Goal: Task Accomplishment & Management: Use online tool/utility

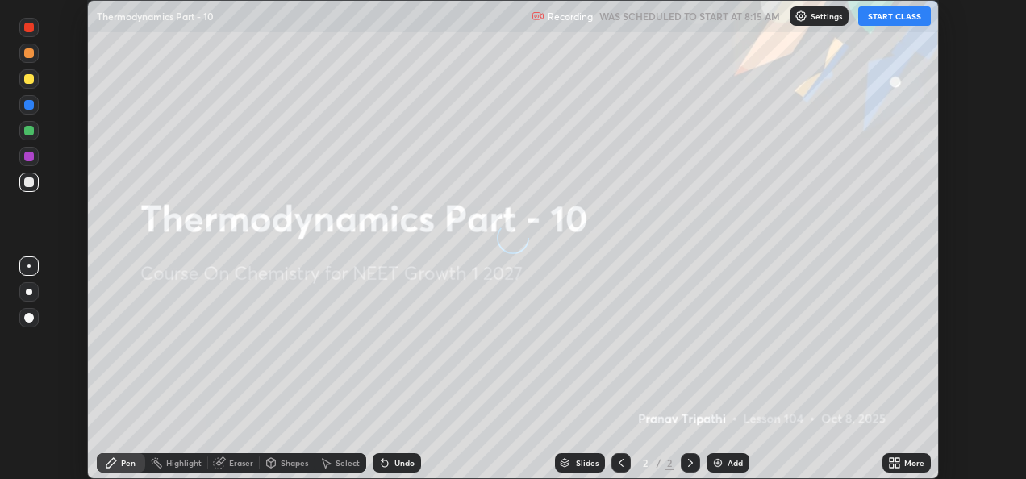
scroll to position [479, 1026]
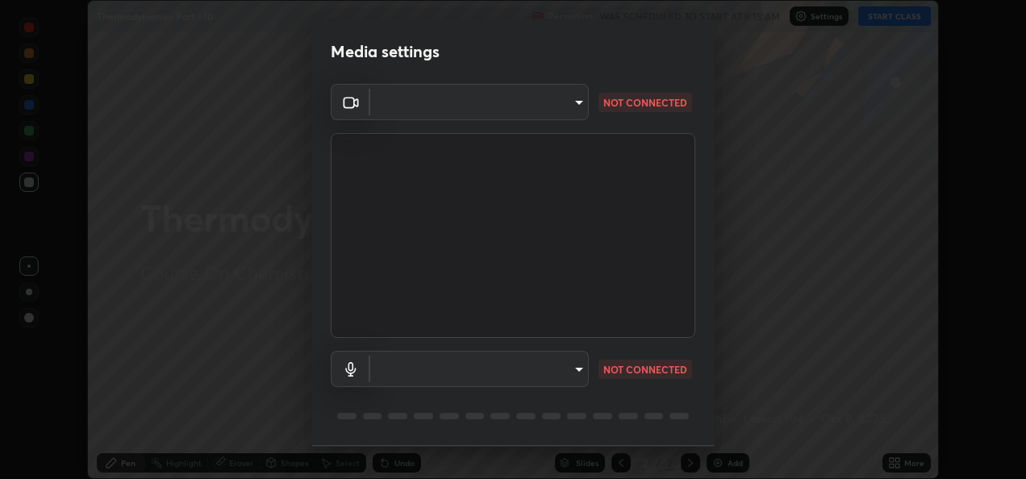
type input "794f1ab6a0366085d1056f050c79a0a527b45381a35cb15be7a9e1dbe6809feb"
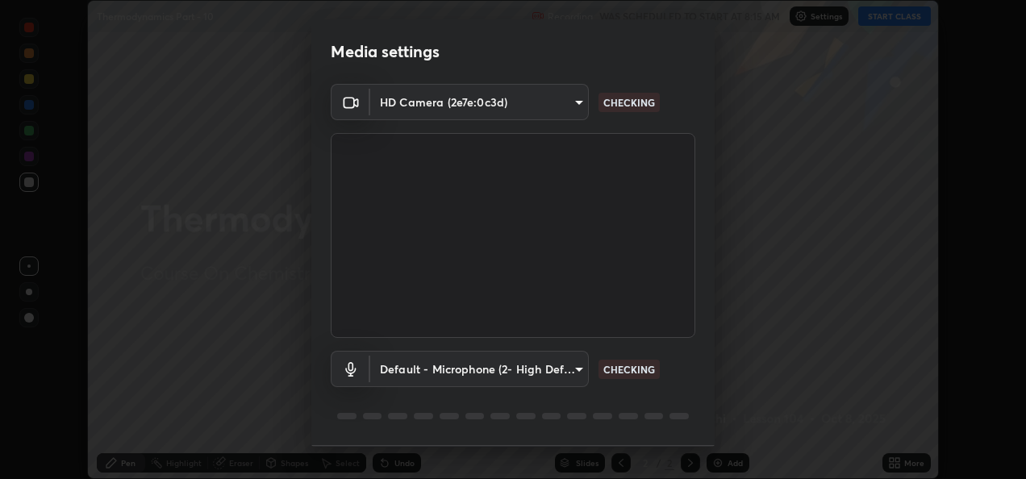
type input "default"
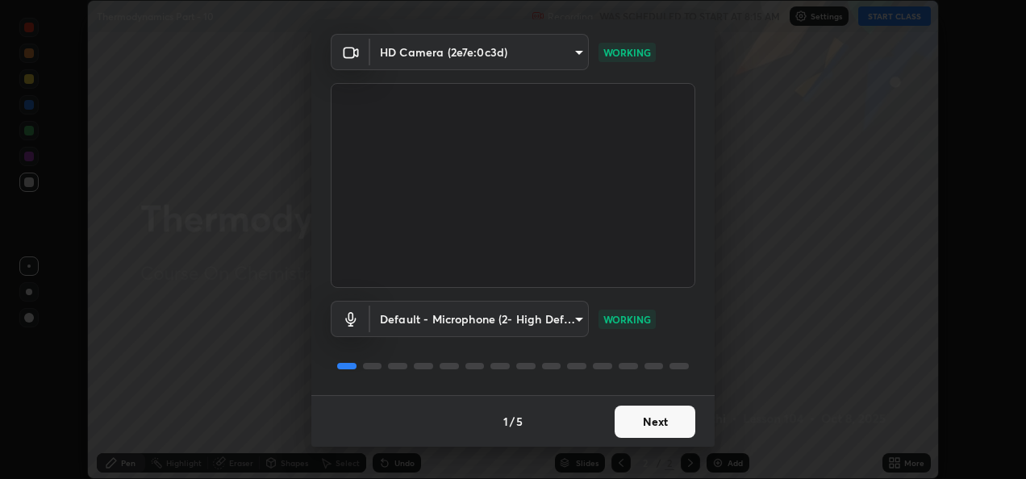
click at [647, 422] on button "Next" at bounding box center [654, 422] width 81 height 32
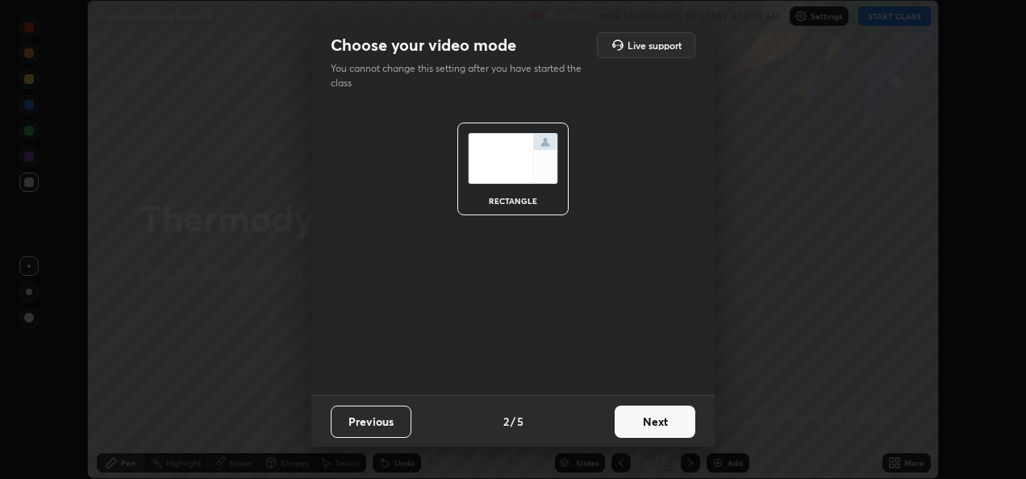
scroll to position [0, 0]
click at [671, 427] on button "Next" at bounding box center [654, 422] width 81 height 32
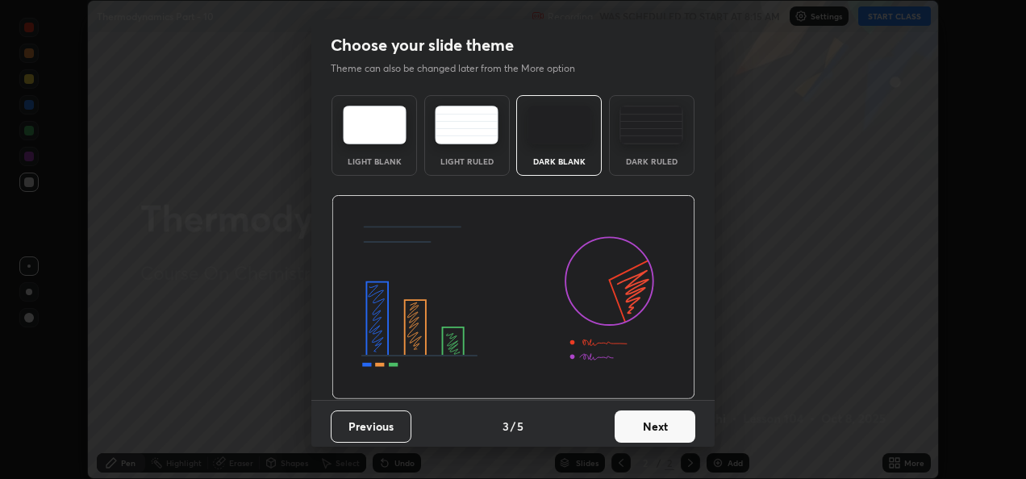
scroll to position [5, 0]
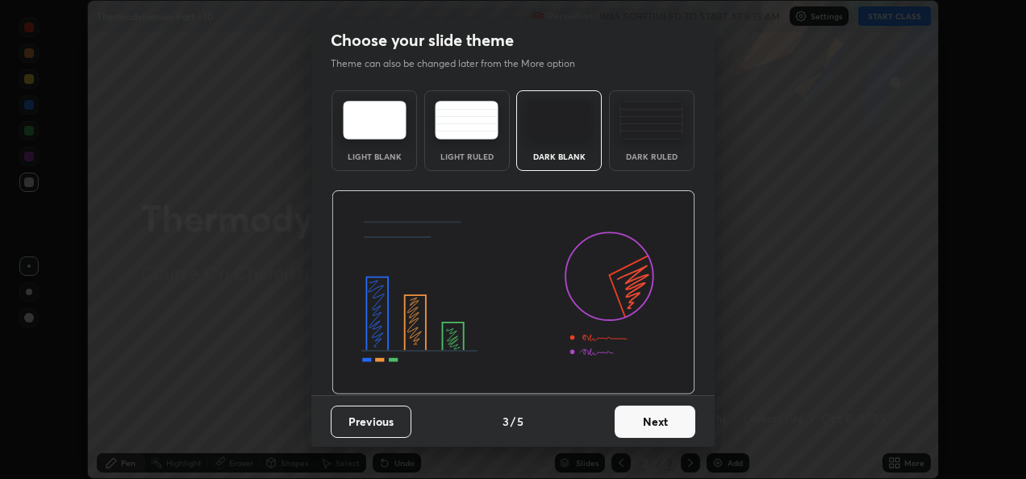
click at [664, 427] on button "Next" at bounding box center [654, 422] width 81 height 32
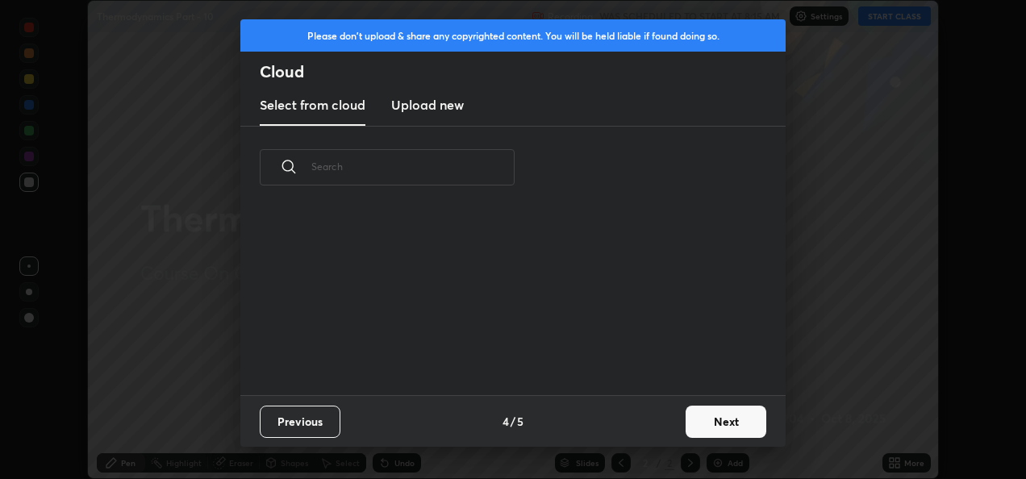
click at [726, 425] on button "Next" at bounding box center [725, 422] width 81 height 32
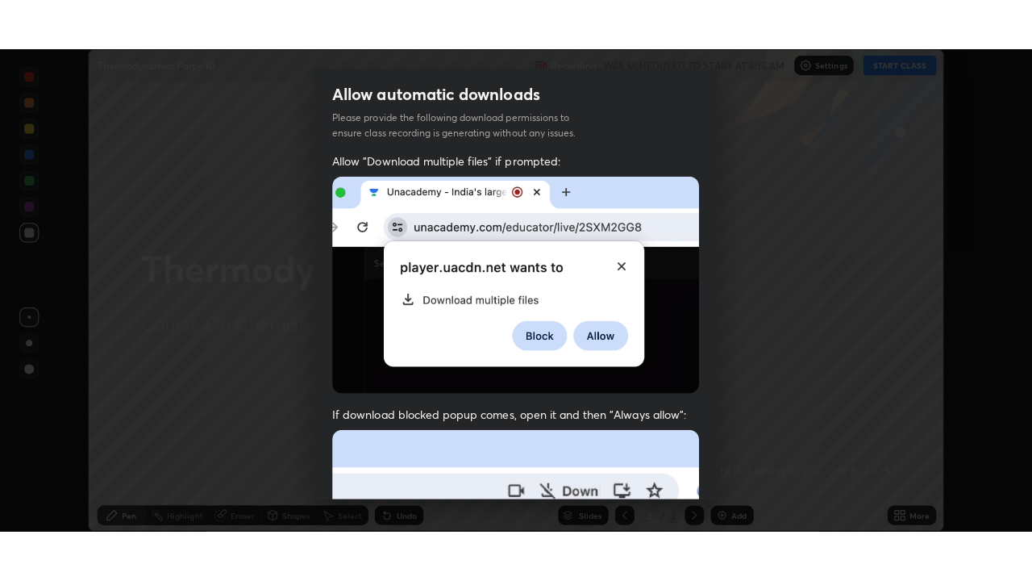
scroll to position [373, 0]
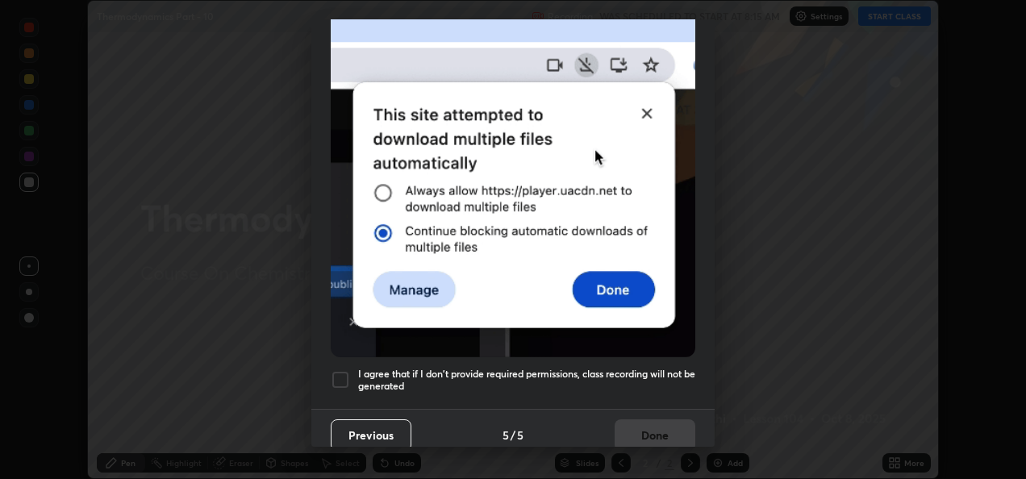
click at [344, 372] on div at bounding box center [340, 379] width 19 height 19
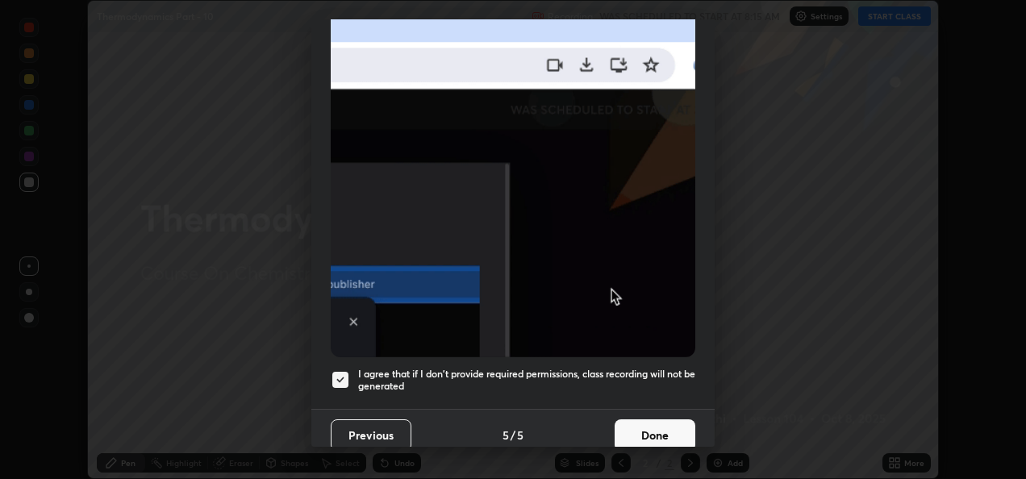
click at [664, 428] on button "Done" at bounding box center [654, 435] width 81 height 32
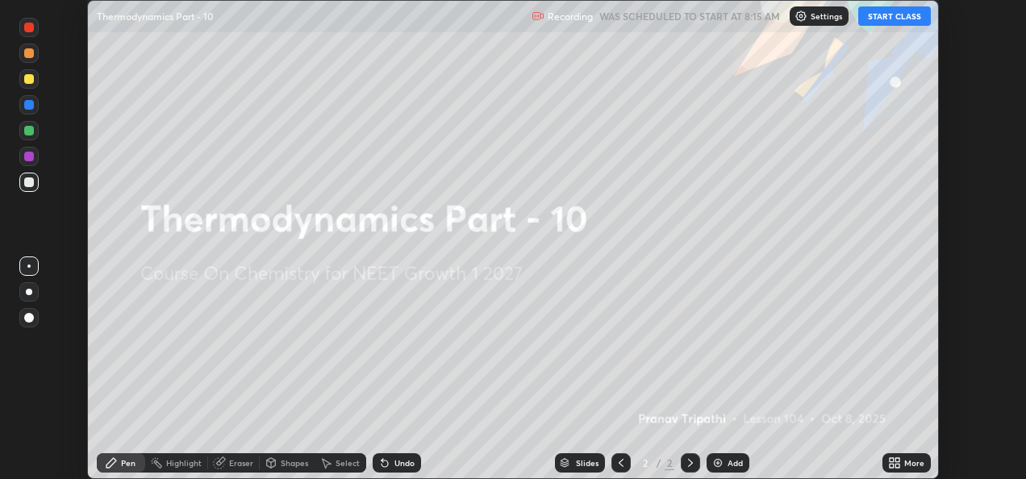
click at [891, 465] on icon at bounding box center [891, 466] width 4 height 4
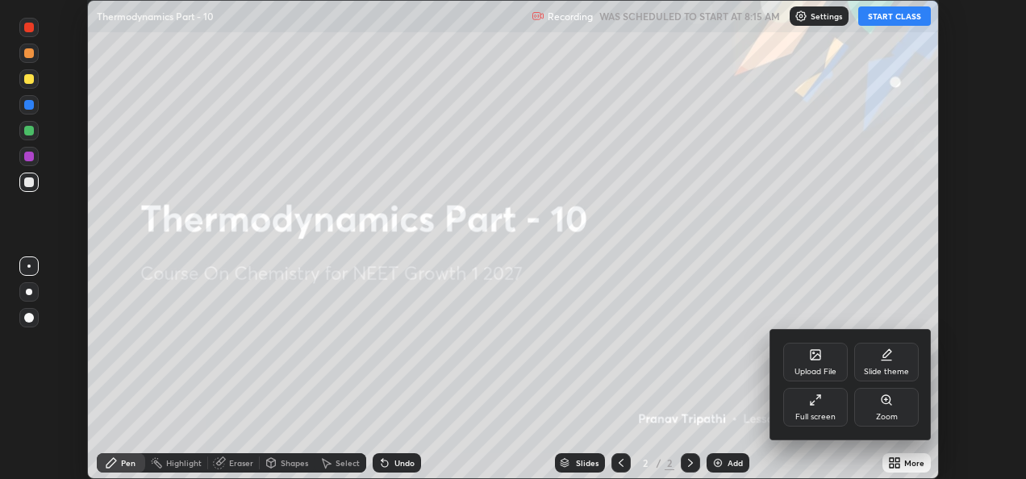
click at [821, 410] on div "Full screen" at bounding box center [815, 407] width 65 height 39
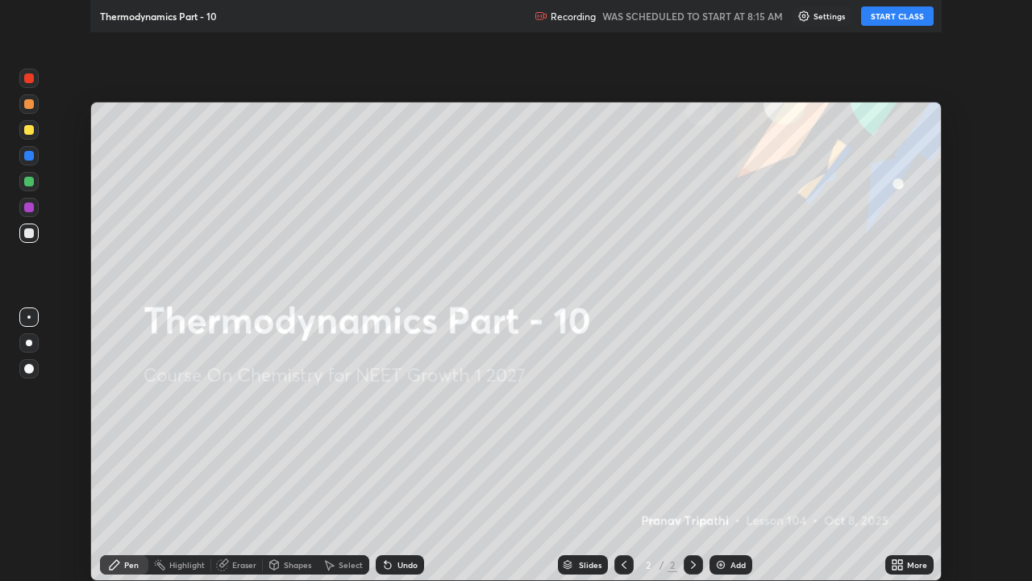
scroll to position [581, 1032]
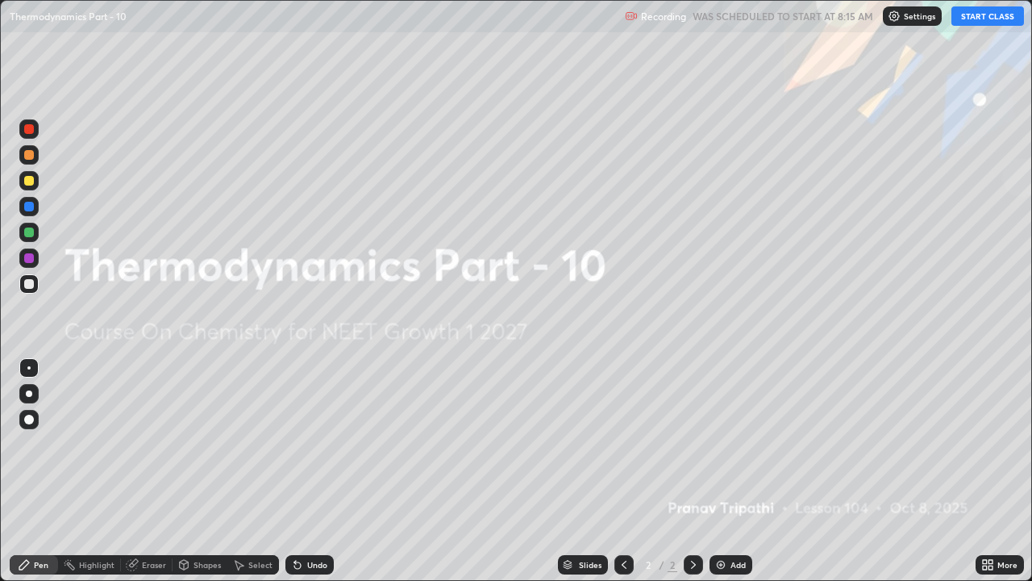
click at [987, 15] on button "START CLASS" at bounding box center [987, 15] width 73 height 19
click at [730, 478] on div "Add" at bounding box center [731, 564] width 43 height 19
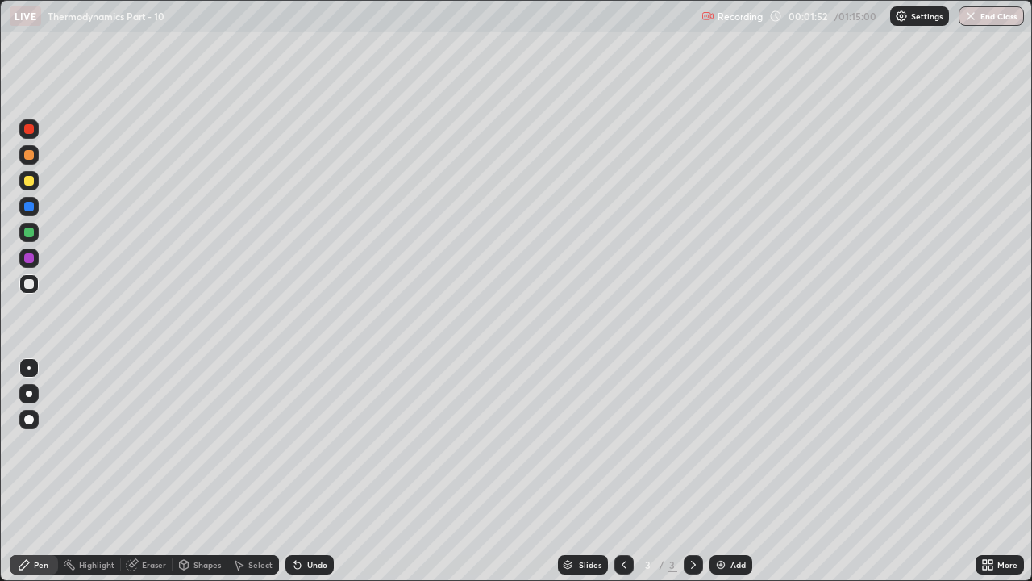
click at [152, 478] on div "Eraser" at bounding box center [154, 564] width 24 height 8
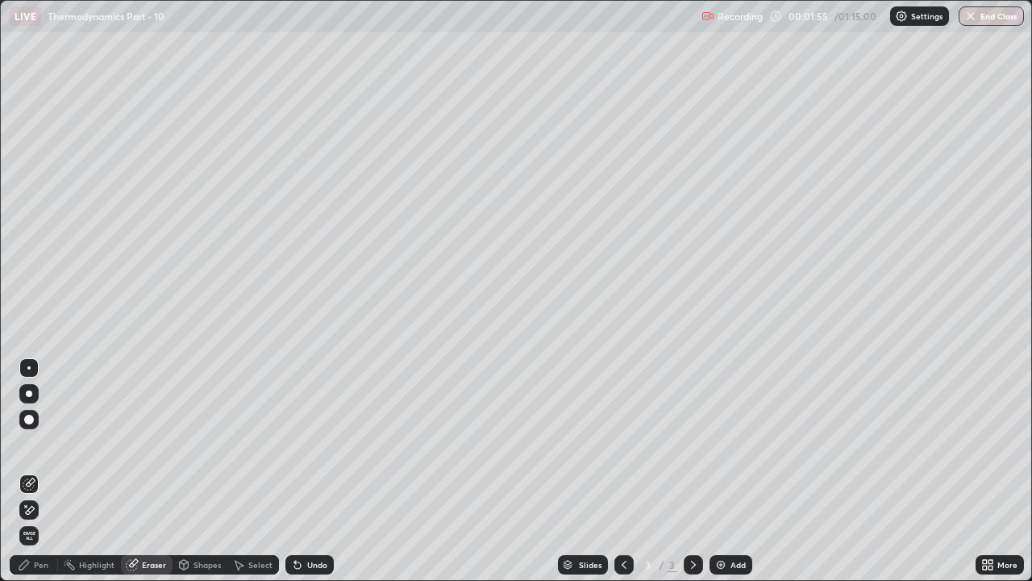
click at [50, 478] on div "Pen" at bounding box center [34, 564] width 48 height 19
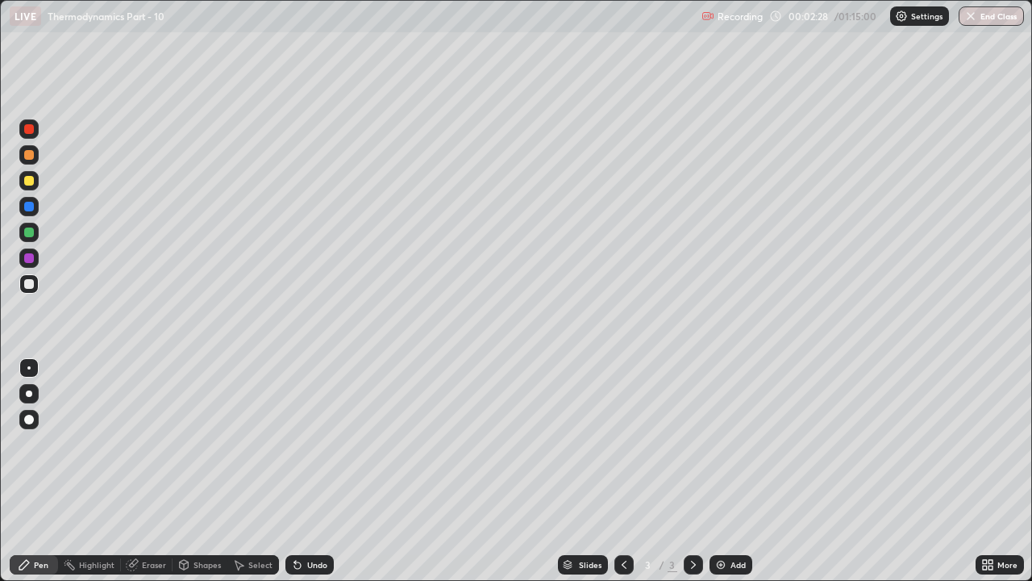
click at [140, 478] on div "Eraser" at bounding box center [147, 564] width 52 height 19
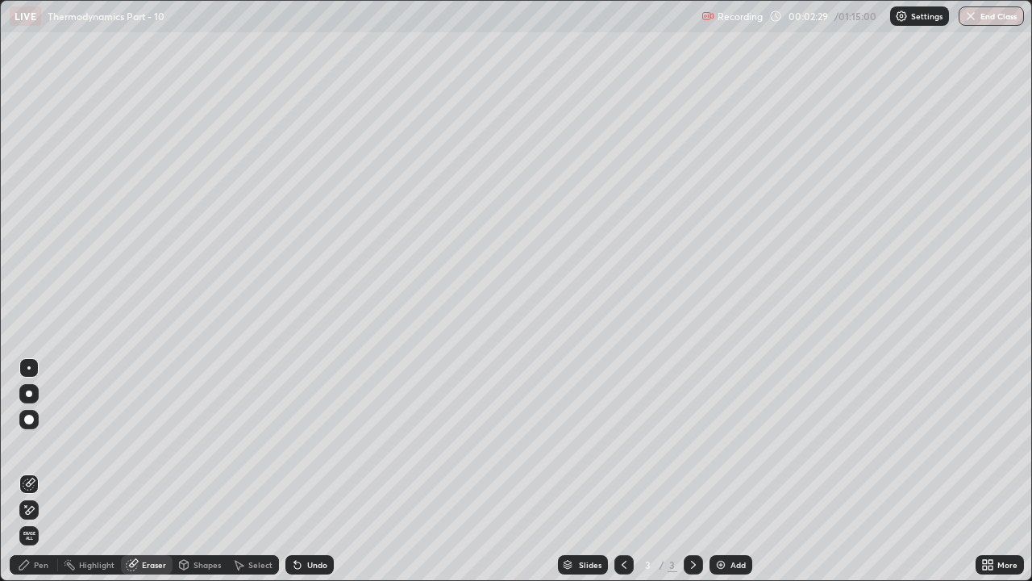
click at [38, 478] on div "Pen" at bounding box center [34, 564] width 48 height 19
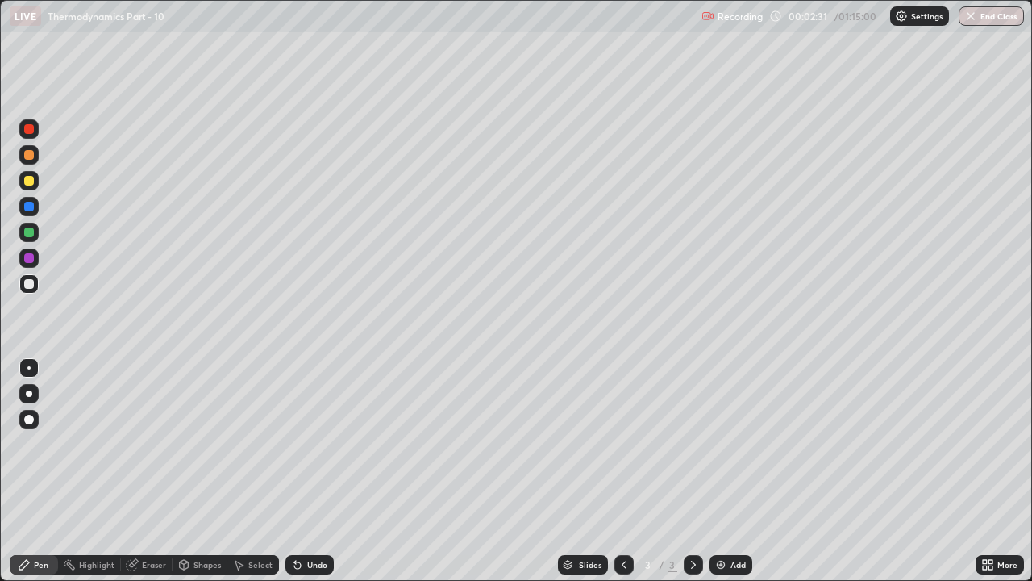
click at [146, 478] on div "Eraser" at bounding box center [154, 564] width 24 height 8
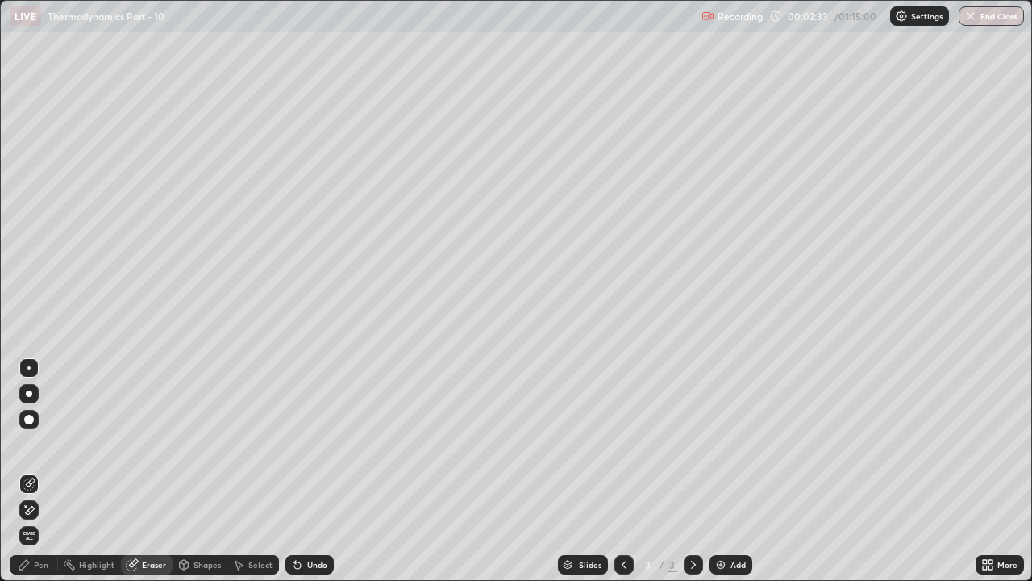
click at [40, 478] on div "Pen" at bounding box center [41, 564] width 15 height 8
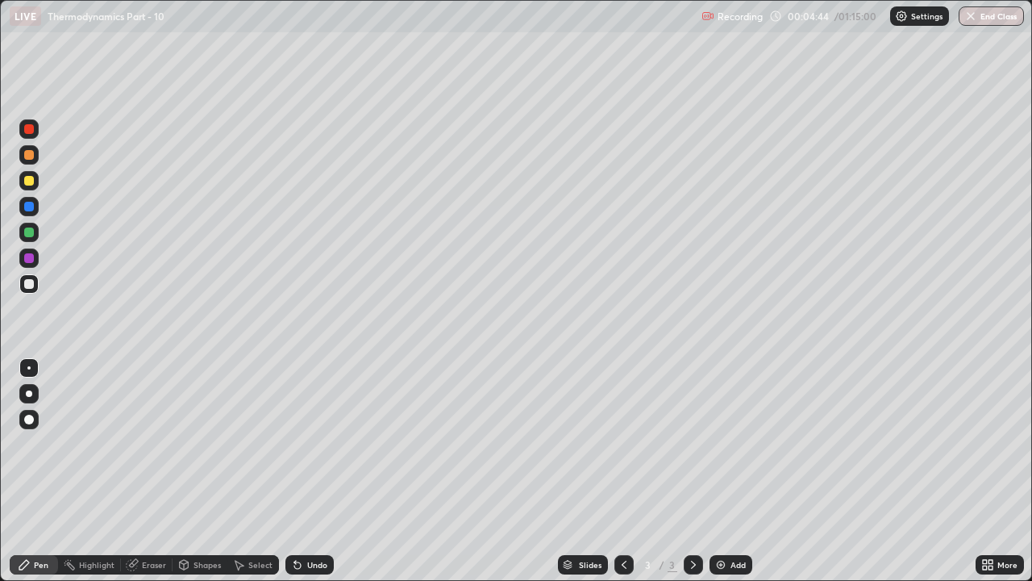
click at [30, 258] on div at bounding box center [29, 258] width 10 height 10
click at [730, 478] on div "Add" at bounding box center [737, 564] width 15 height 8
click at [145, 478] on div "Eraser" at bounding box center [154, 564] width 24 height 8
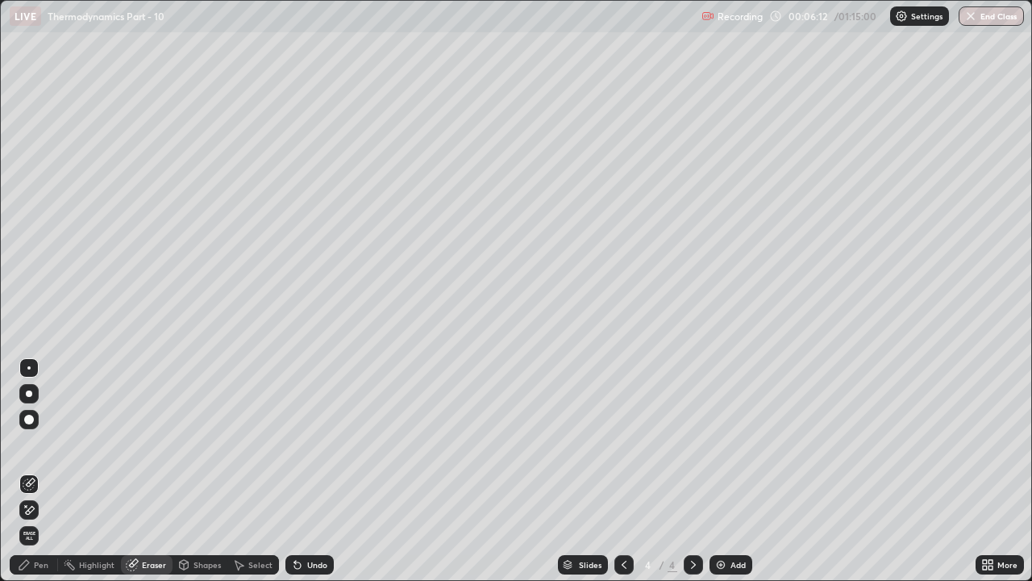
click at [47, 478] on div "Pen" at bounding box center [41, 564] width 15 height 8
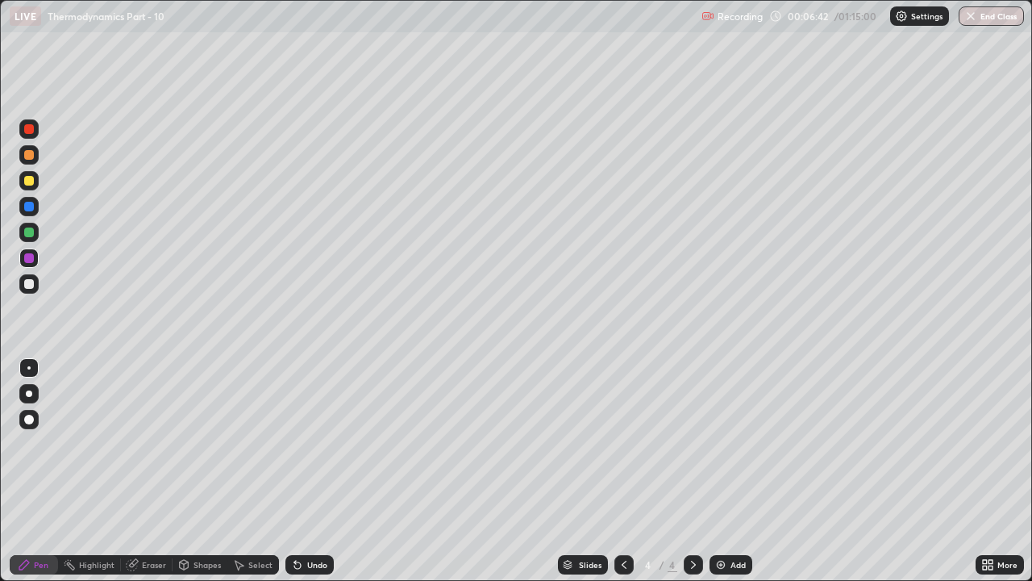
click at [157, 478] on div "Eraser" at bounding box center [154, 564] width 24 height 8
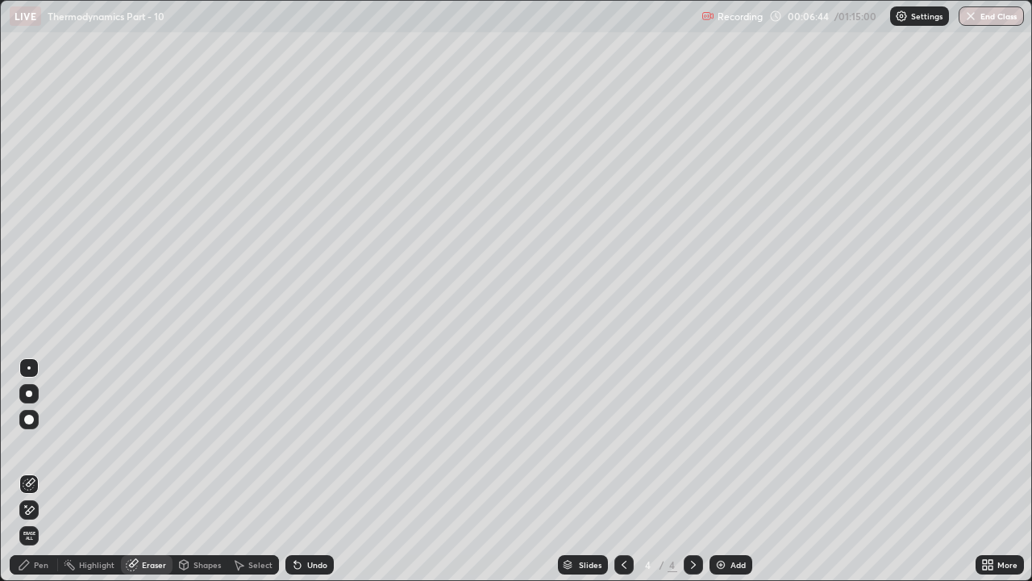
click at [44, 478] on div "Pen" at bounding box center [41, 564] width 15 height 8
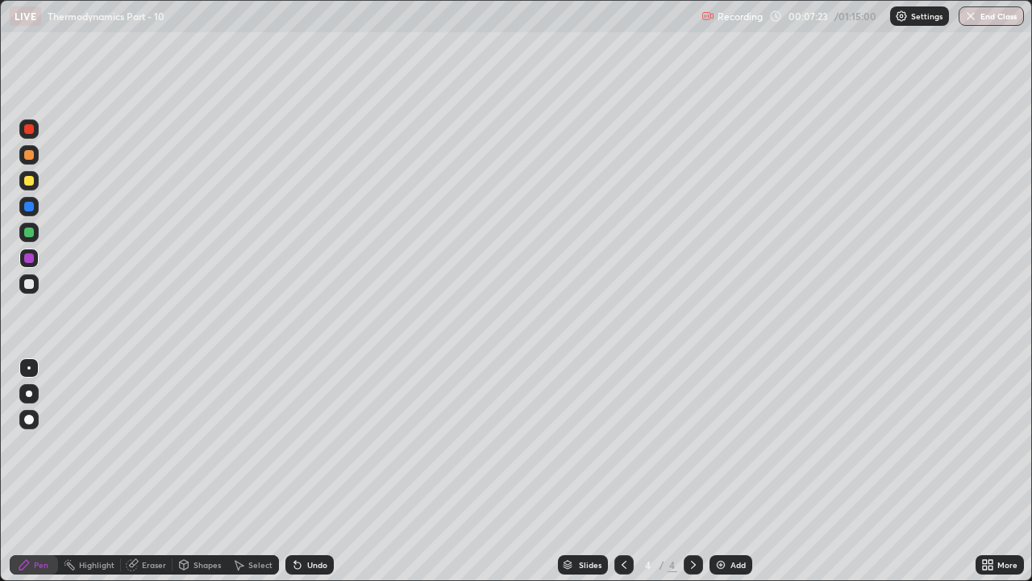
click at [156, 478] on div "Eraser" at bounding box center [154, 564] width 24 height 8
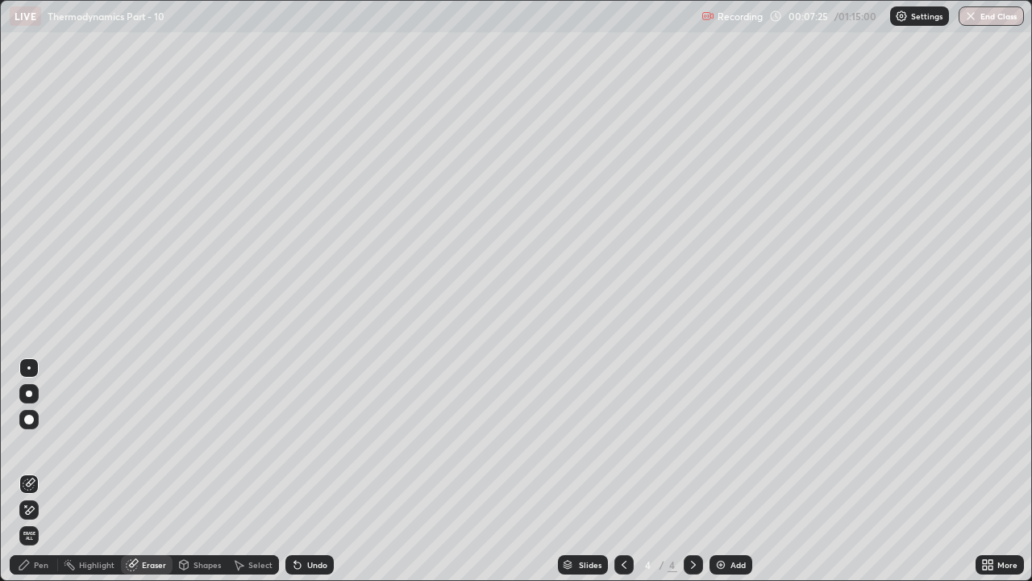
click at [35, 478] on div "Pen" at bounding box center [41, 564] width 15 height 8
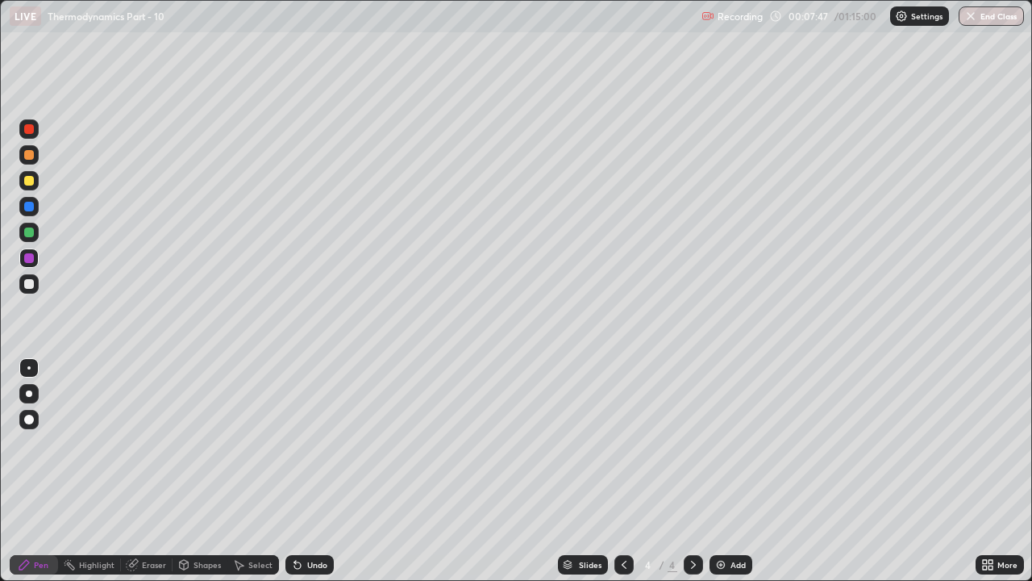
click at [30, 284] on div at bounding box center [29, 284] width 10 height 10
click at [143, 478] on div "Eraser" at bounding box center [147, 564] width 52 height 19
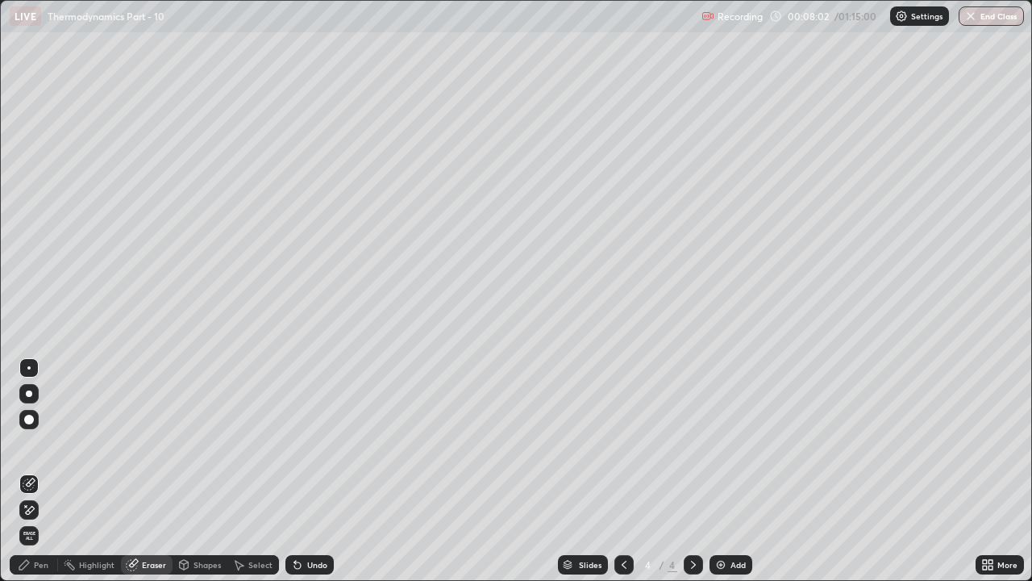
click at [40, 478] on div "Pen" at bounding box center [41, 564] width 15 height 8
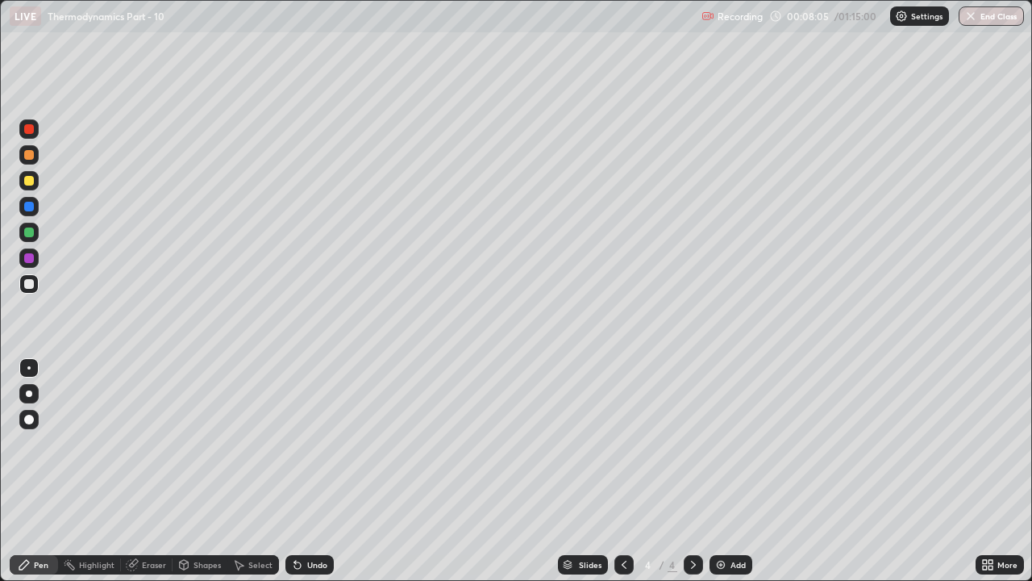
click at [27, 181] on div at bounding box center [29, 181] width 10 height 10
click at [31, 286] on div at bounding box center [29, 284] width 10 height 10
click at [722, 478] on img at bounding box center [720, 564] width 13 height 13
click at [29, 178] on div at bounding box center [29, 181] width 10 height 10
click at [148, 478] on div "Eraser" at bounding box center [154, 564] width 24 height 8
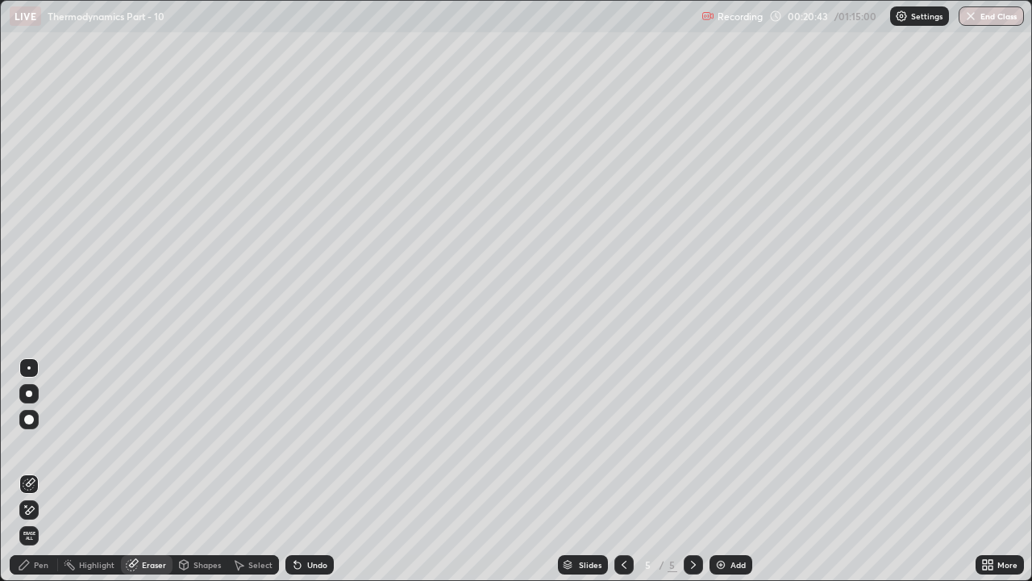
click at [48, 478] on div "Pen" at bounding box center [34, 564] width 48 height 19
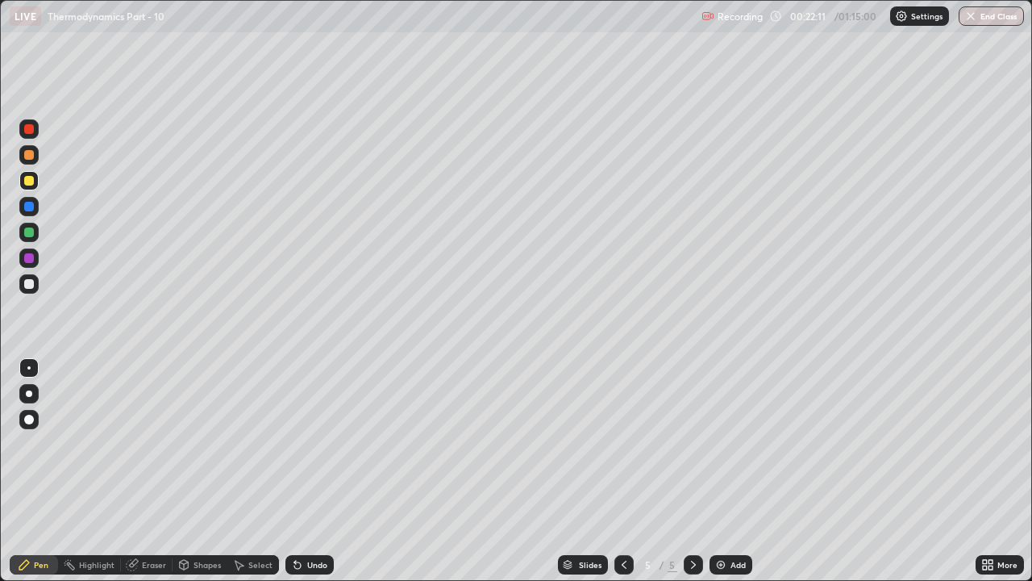
click at [723, 478] on img at bounding box center [720, 564] width 13 height 13
click at [32, 285] on div at bounding box center [29, 284] width 10 height 10
click at [151, 478] on div "Eraser" at bounding box center [154, 564] width 24 height 8
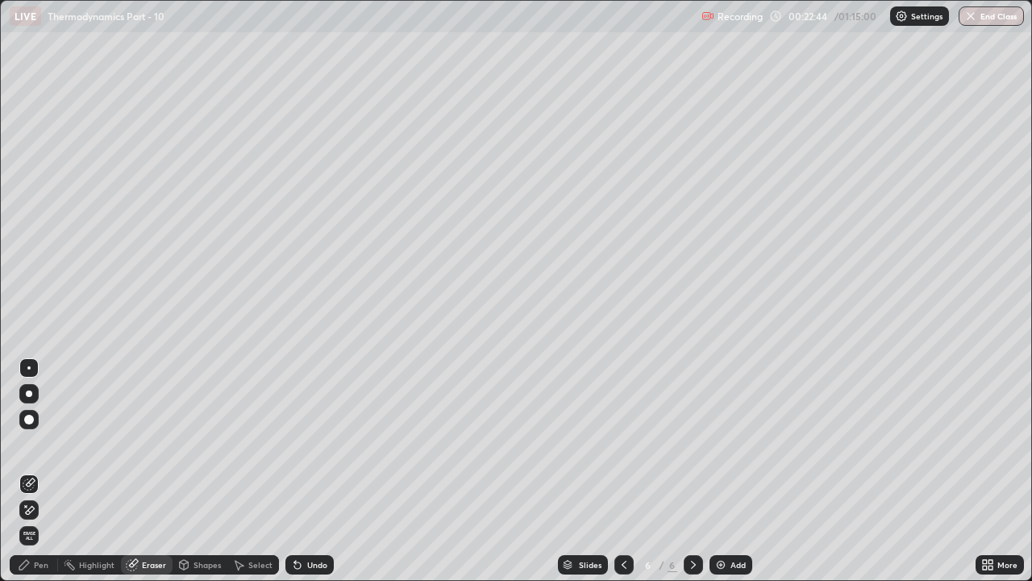
click at [35, 478] on div "Pen" at bounding box center [34, 564] width 48 height 19
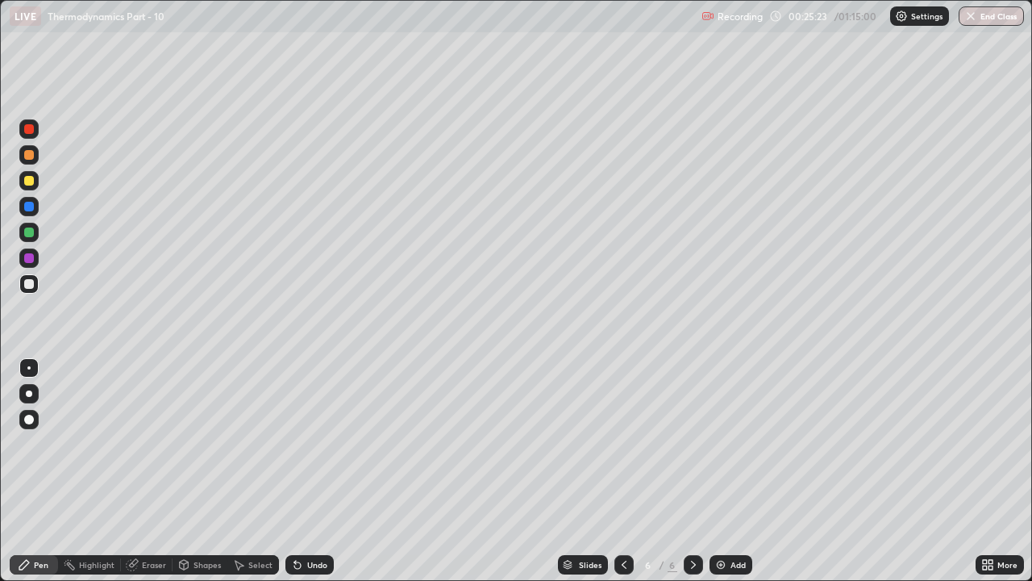
click at [30, 261] on div at bounding box center [29, 258] width 10 height 10
click at [148, 478] on div "Eraser" at bounding box center [154, 564] width 24 height 8
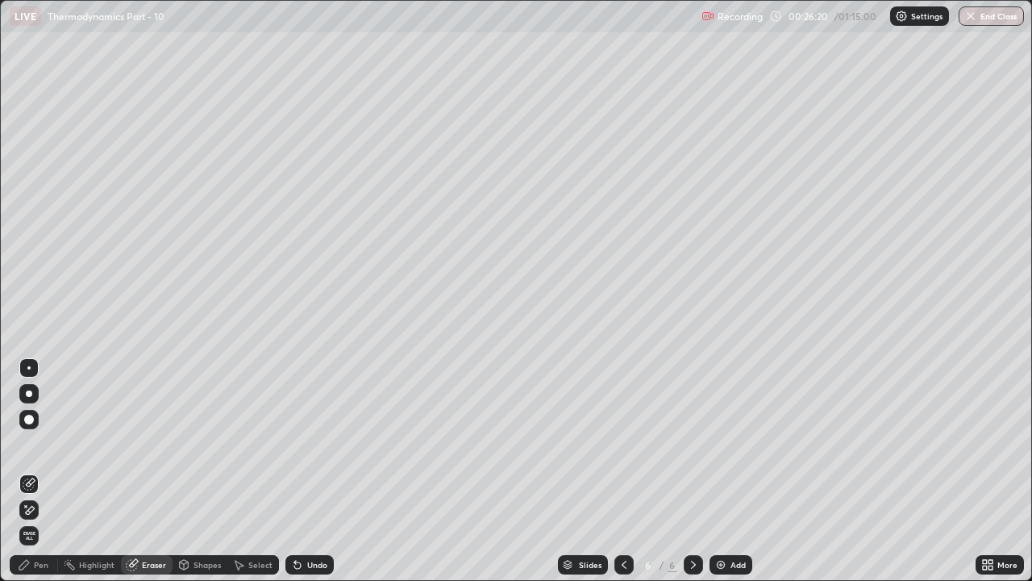
click at [42, 478] on div "Pen" at bounding box center [41, 564] width 15 height 8
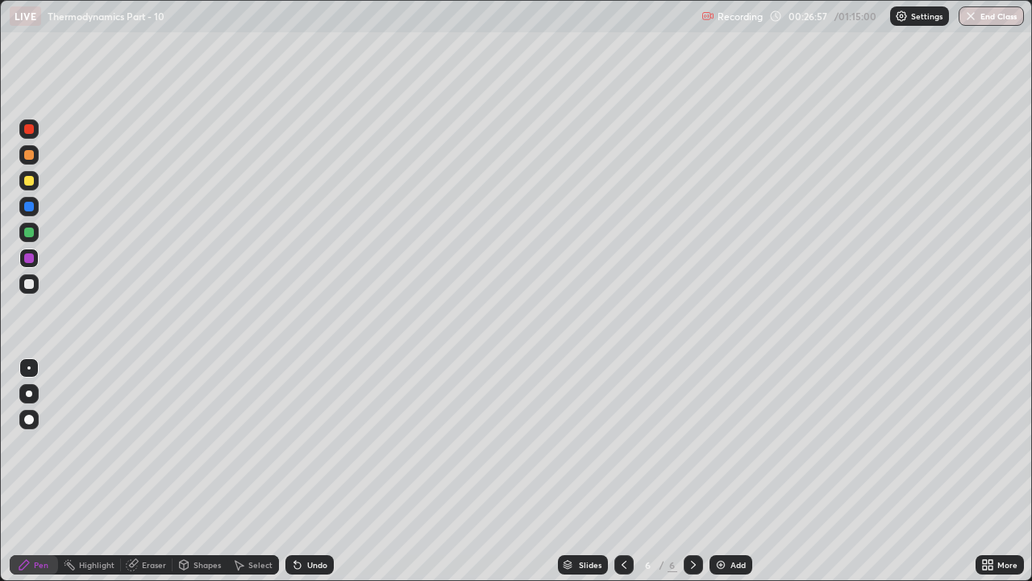
click at [31, 179] on div at bounding box center [29, 181] width 10 height 10
click at [734, 478] on div "Add" at bounding box center [737, 564] width 15 height 8
click at [622, 478] on icon at bounding box center [624, 564] width 13 height 13
click at [151, 478] on div "Eraser" at bounding box center [154, 564] width 24 height 8
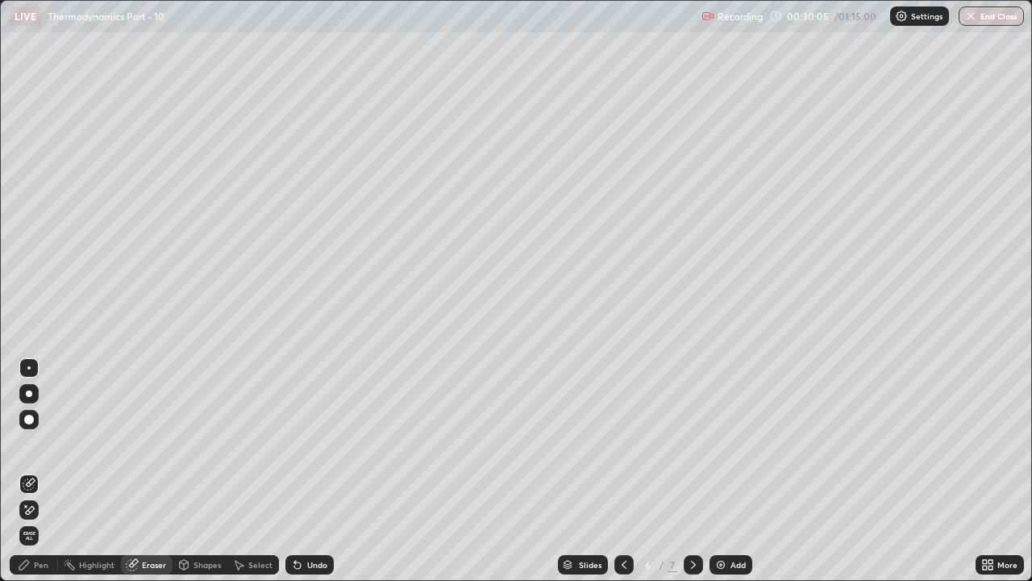
click at [41, 478] on div "Pen" at bounding box center [34, 564] width 48 height 19
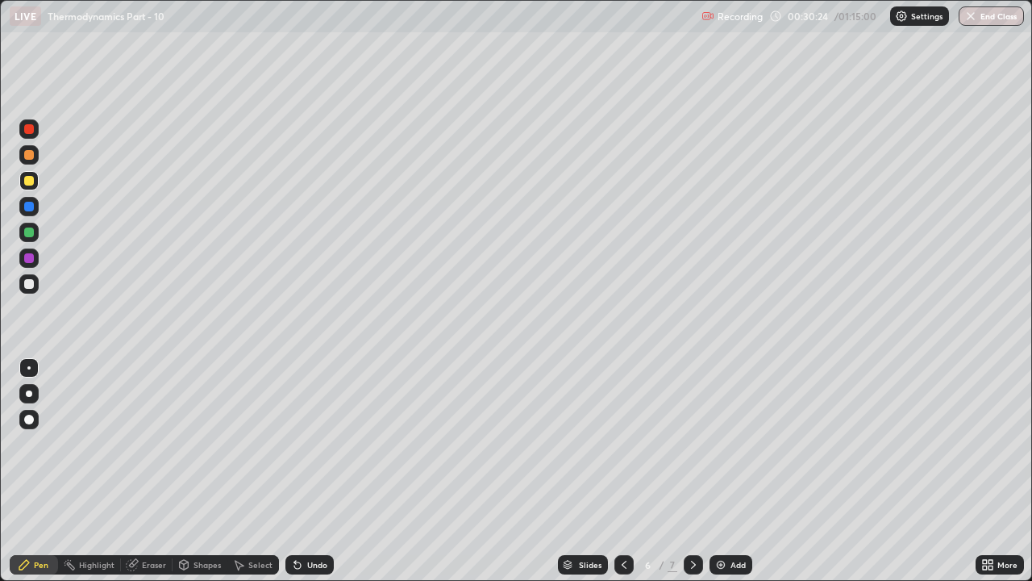
click at [693, 478] on icon at bounding box center [693, 564] width 13 height 13
click at [27, 206] on div at bounding box center [29, 207] width 10 height 10
click at [622, 478] on icon at bounding box center [624, 564] width 13 height 13
click at [693, 478] on icon at bounding box center [693, 564] width 5 height 8
click at [148, 478] on div "Eraser" at bounding box center [154, 564] width 24 height 8
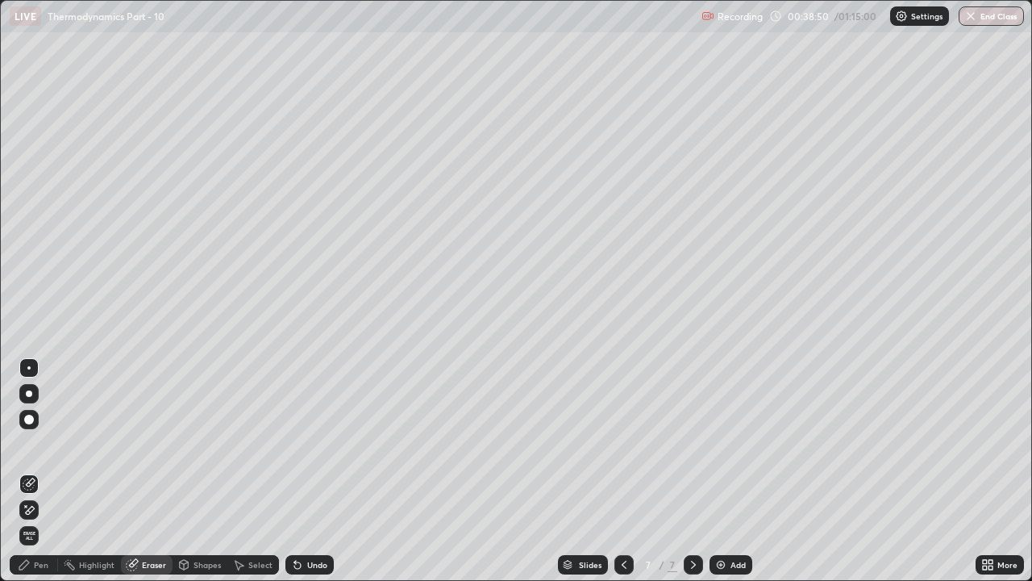
click at [41, 478] on div "Pen" at bounding box center [41, 564] width 15 height 8
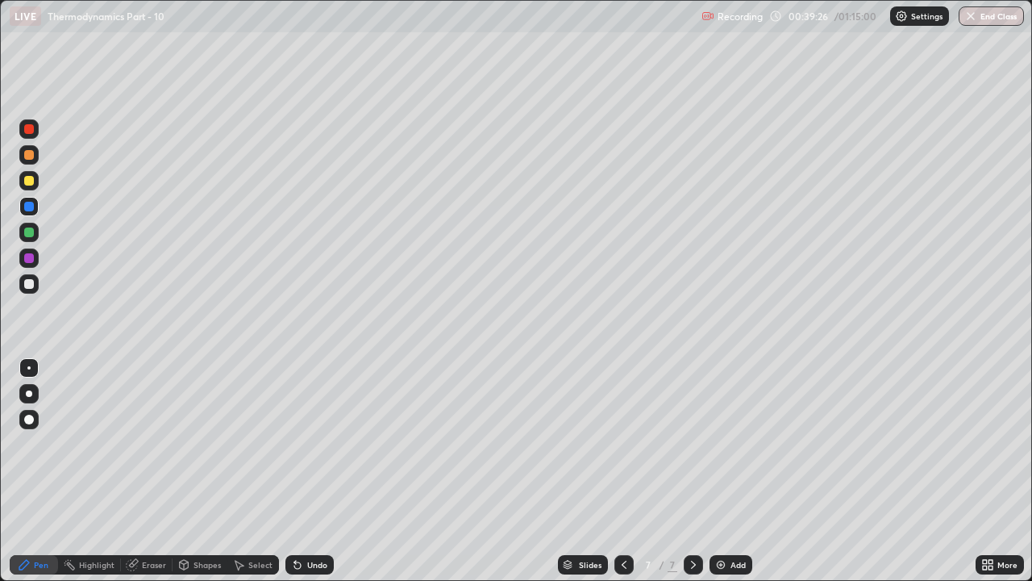
click at [31, 286] on div at bounding box center [29, 284] width 10 height 10
click at [31, 235] on div at bounding box center [29, 232] width 10 height 10
click at [160, 478] on div "Eraser" at bounding box center [154, 564] width 24 height 8
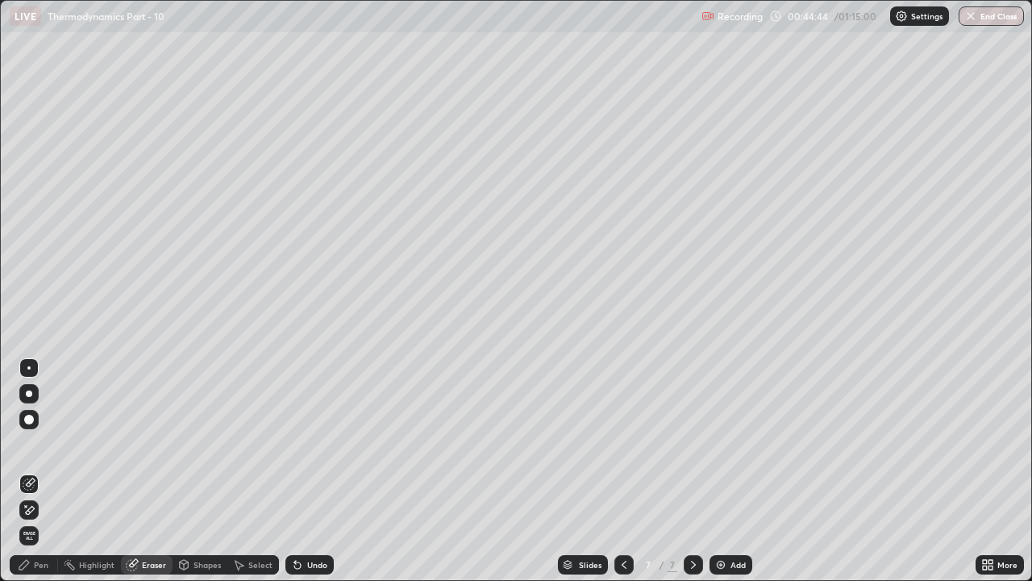
click at [41, 478] on div "Pen" at bounding box center [41, 564] width 15 height 8
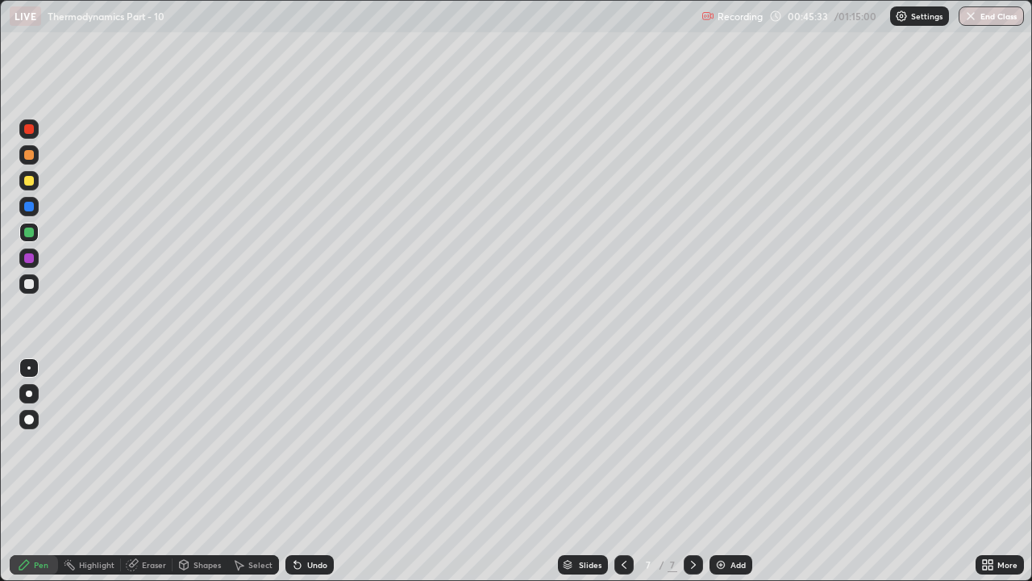
click at [722, 478] on img at bounding box center [720, 564] width 13 height 13
click at [29, 181] on div at bounding box center [29, 181] width 10 height 10
click at [152, 478] on div "Eraser" at bounding box center [154, 564] width 24 height 8
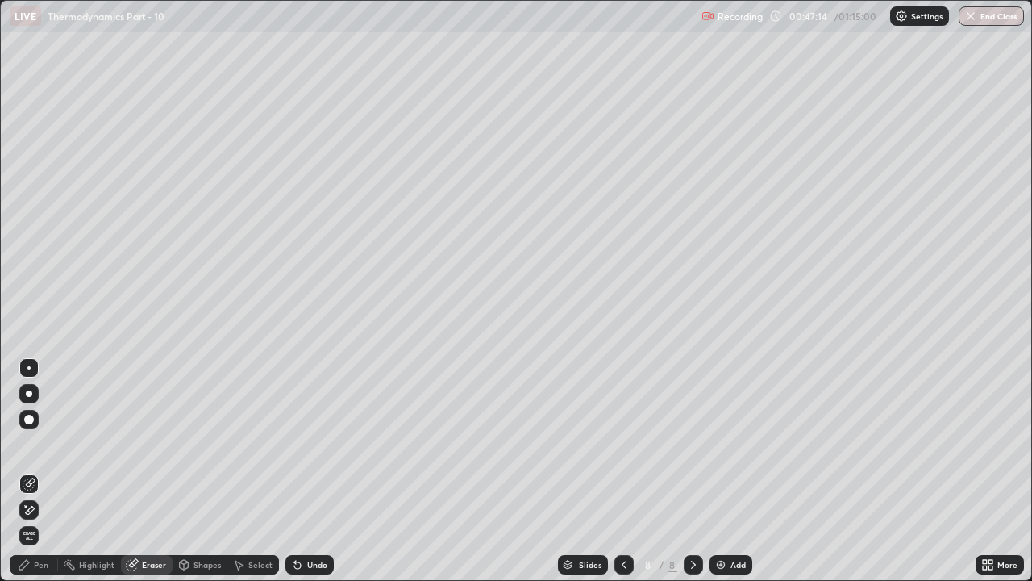
click at [43, 478] on div "Pen" at bounding box center [41, 564] width 15 height 8
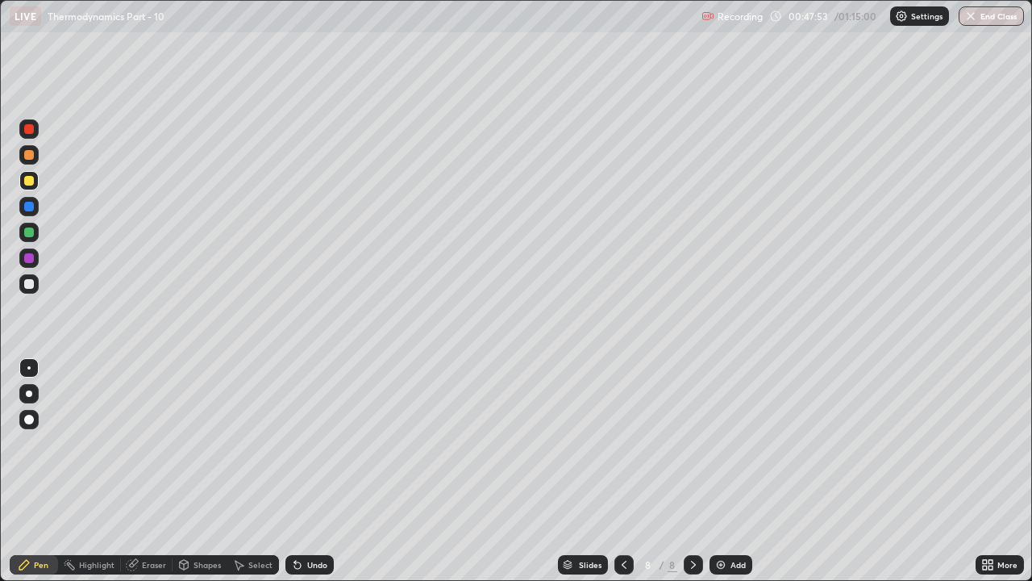
click at [147, 478] on div "Eraser" at bounding box center [147, 564] width 52 height 19
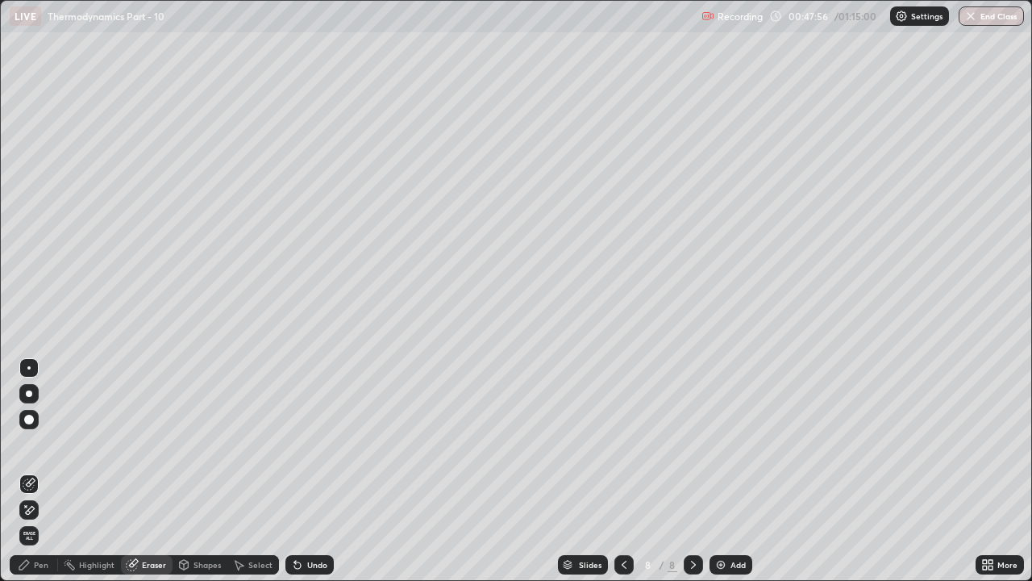
click at [44, 478] on div "Pen" at bounding box center [41, 564] width 15 height 8
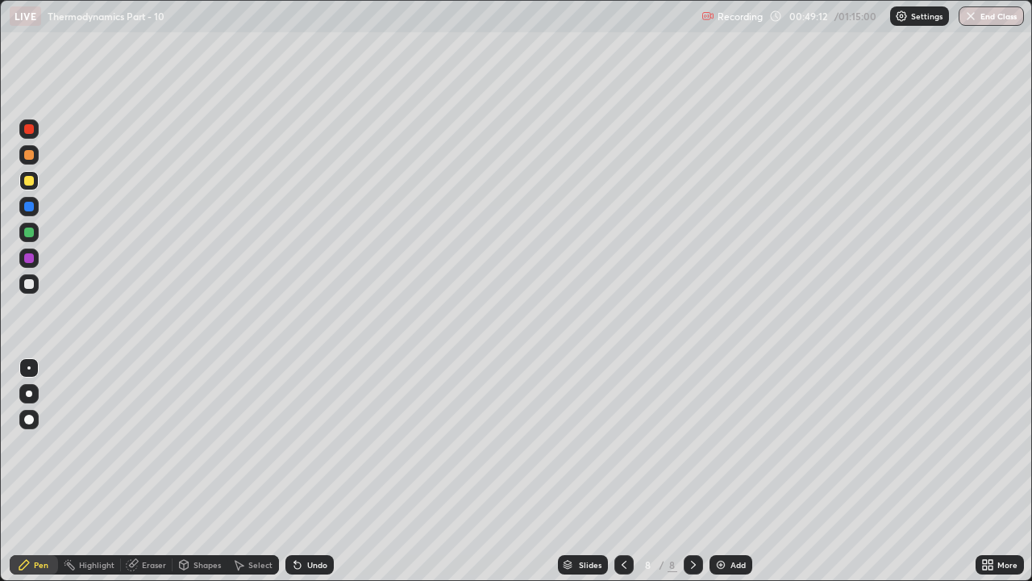
click at [622, 478] on icon at bounding box center [624, 564] width 13 height 13
click at [693, 478] on icon at bounding box center [693, 564] width 13 height 13
click at [730, 478] on div "Add" at bounding box center [737, 564] width 15 height 8
click at [152, 478] on div "Eraser" at bounding box center [147, 564] width 52 height 19
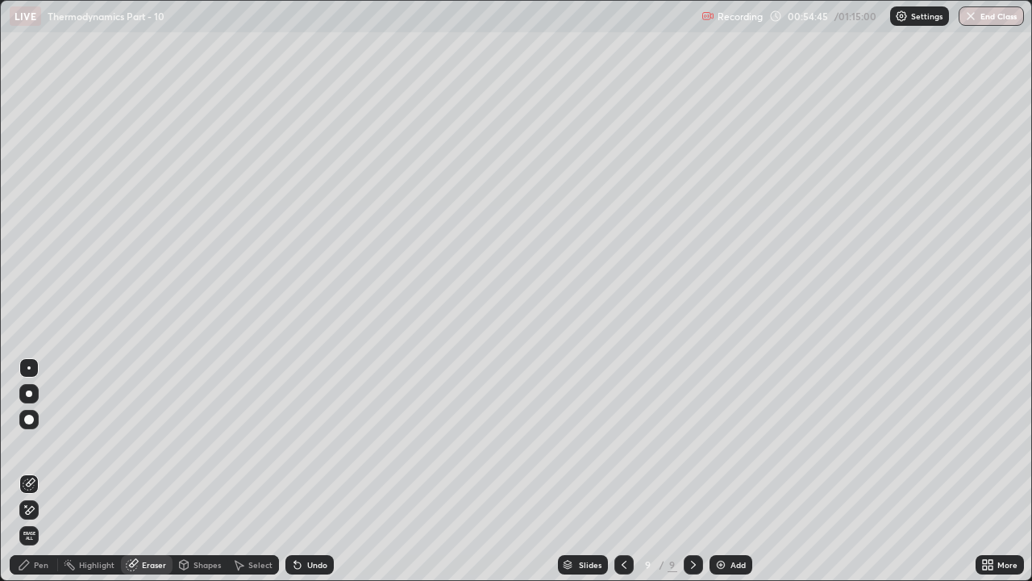
click at [45, 478] on div "Pen" at bounding box center [41, 564] width 15 height 8
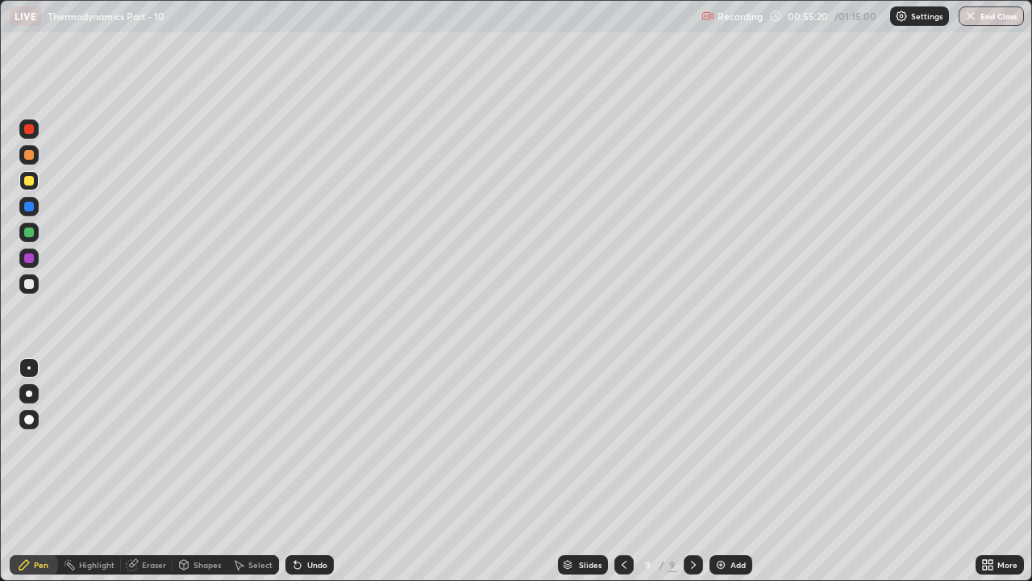
click at [152, 478] on div "Eraser" at bounding box center [147, 564] width 52 height 19
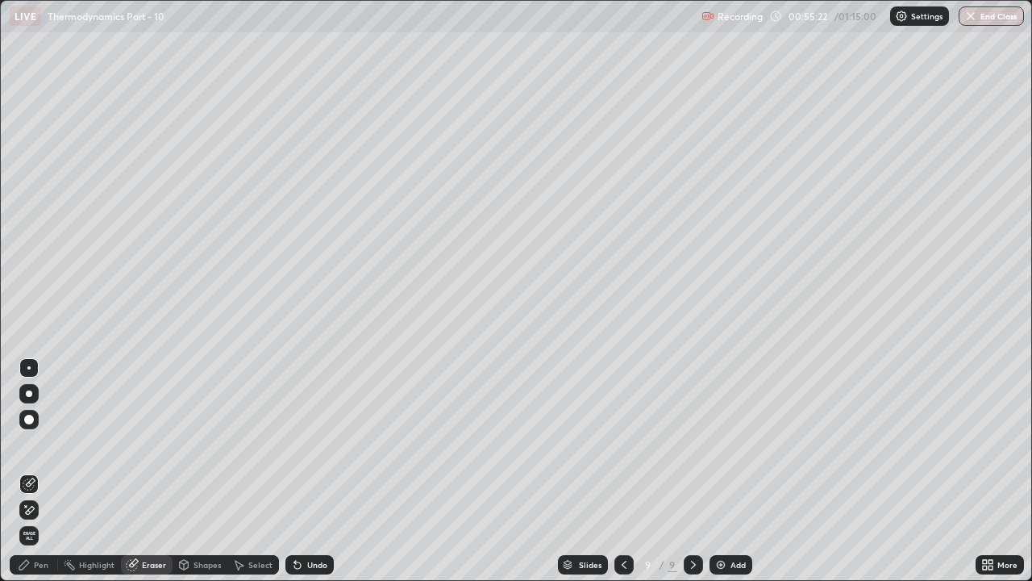
click at [41, 478] on div "Pen" at bounding box center [41, 564] width 15 height 8
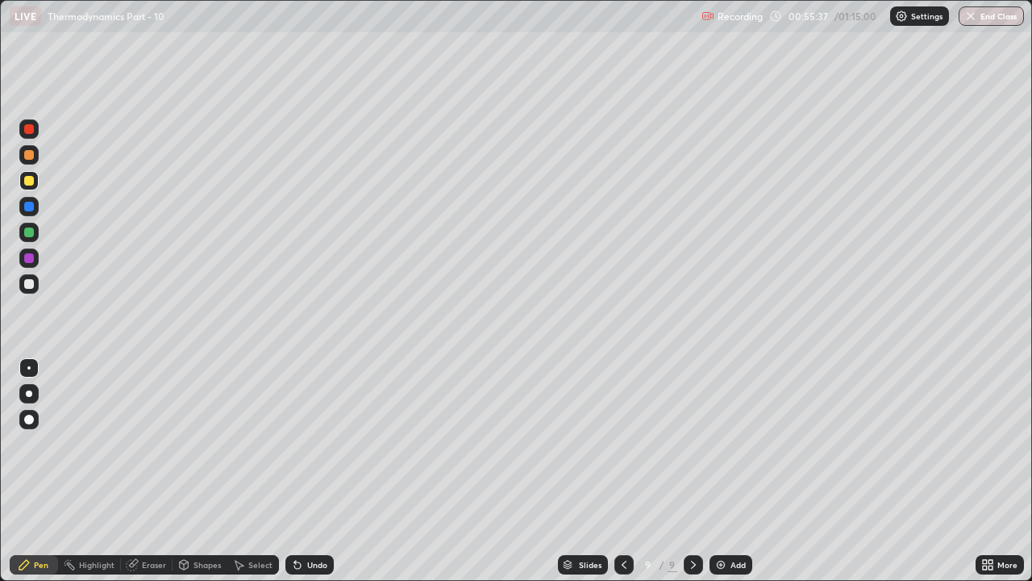
click at [32, 156] on div at bounding box center [29, 155] width 10 height 10
click at [157, 478] on div "Eraser" at bounding box center [147, 564] width 52 height 19
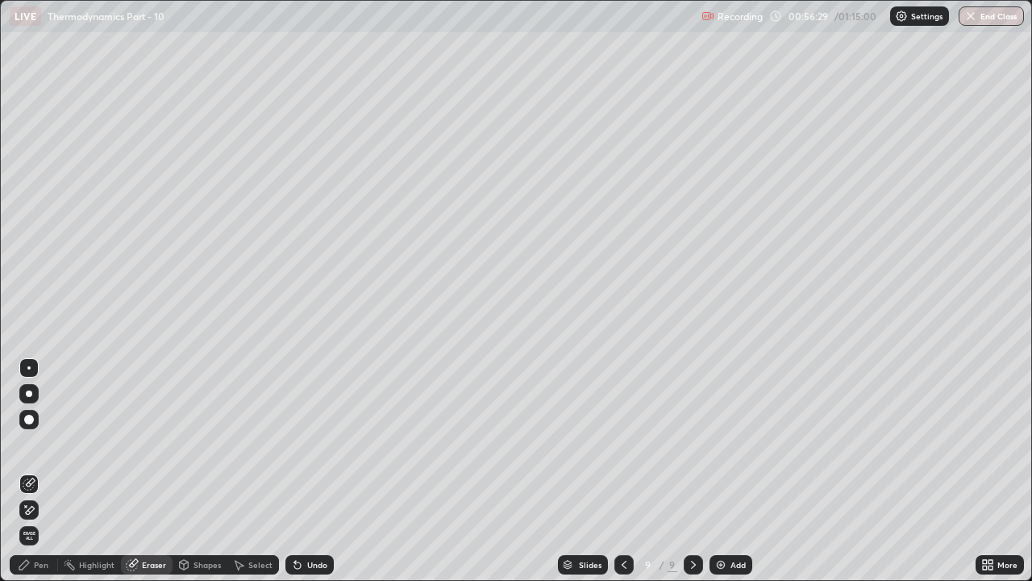
click at [35, 478] on div "Pen" at bounding box center [34, 564] width 48 height 19
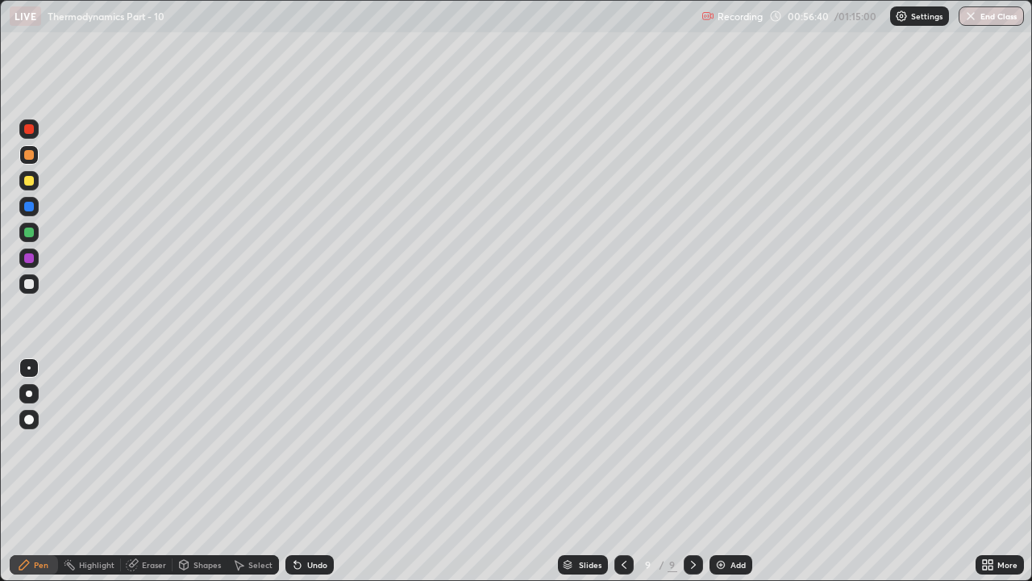
click at [622, 478] on icon at bounding box center [624, 564] width 13 height 13
click at [691, 478] on icon at bounding box center [693, 564] width 13 height 13
click at [694, 478] on icon at bounding box center [693, 564] width 13 height 13
click at [27, 182] on div at bounding box center [29, 181] width 10 height 10
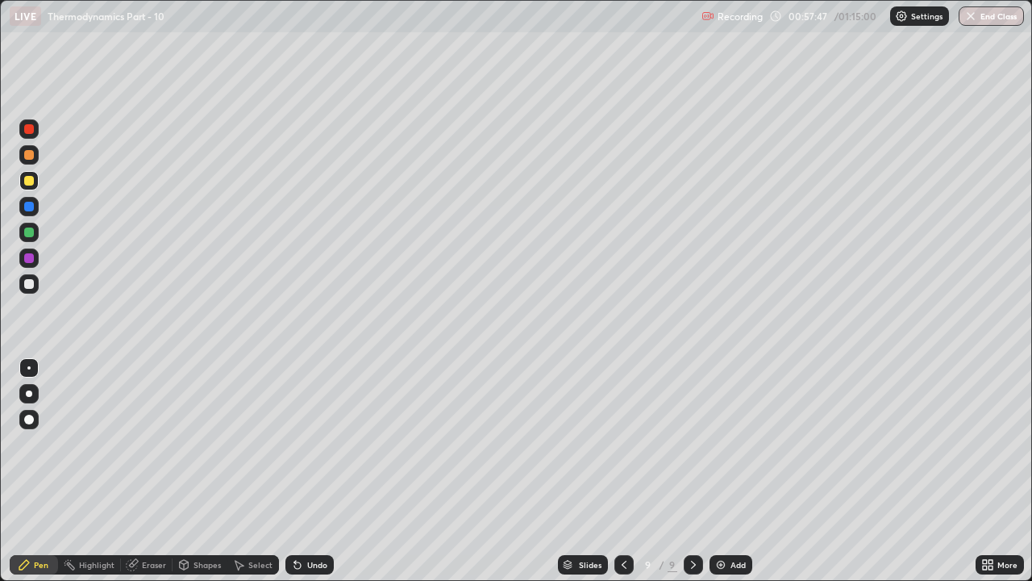
click at [29, 153] on div at bounding box center [29, 155] width 10 height 10
click at [30, 235] on div at bounding box center [29, 232] width 10 height 10
click at [310, 478] on div "Undo" at bounding box center [306, 564] width 55 height 32
click at [151, 478] on div "Eraser" at bounding box center [147, 564] width 52 height 19
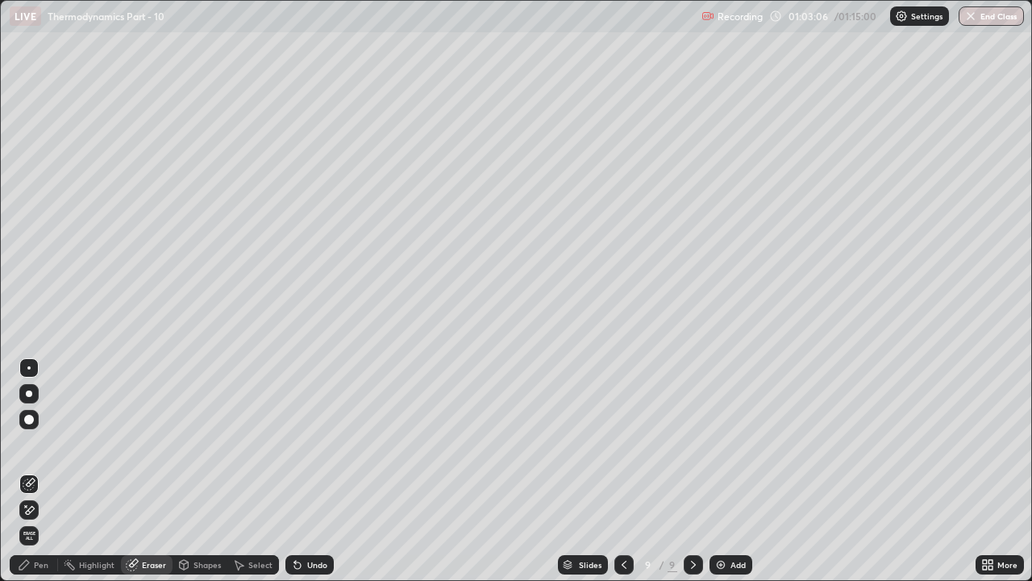
click at [33, 478] on div "Pen" at bounding box center [34, 564] width 48 height 19
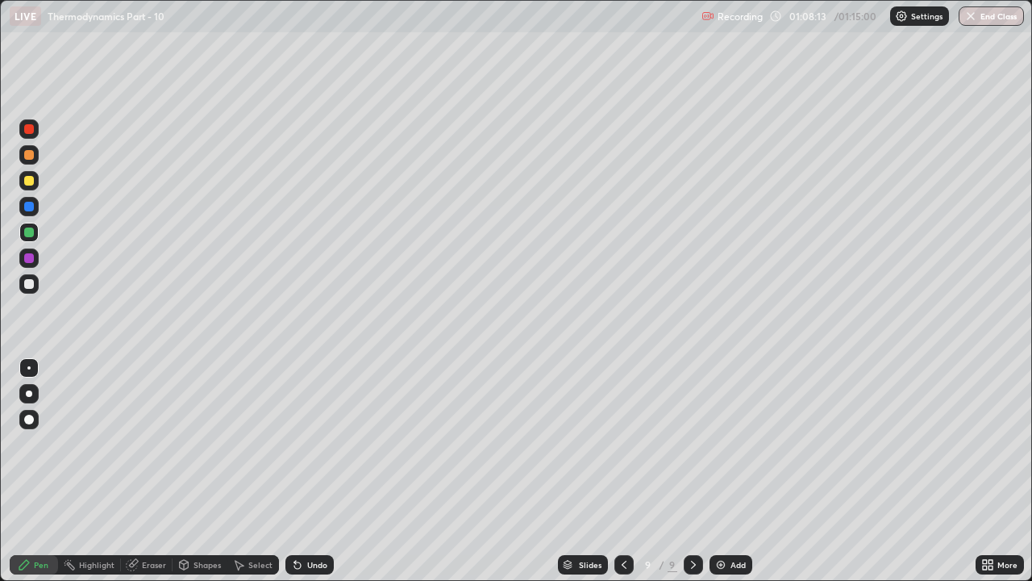
click at [624, 478] on icon at bounding box center [624, 564] width 13 height 13
click at [692, 478] on icon at bounding box center [693, 564] width 5 height 8
click at [693, 478] on icon at bounding box center [693, 564] width 13 height 13
click at [625, 478] on icon at bounding box center [624, 564] width 13 height 13
click at [36, 287] on div at bounding box center [28, 283] width 19 height 19
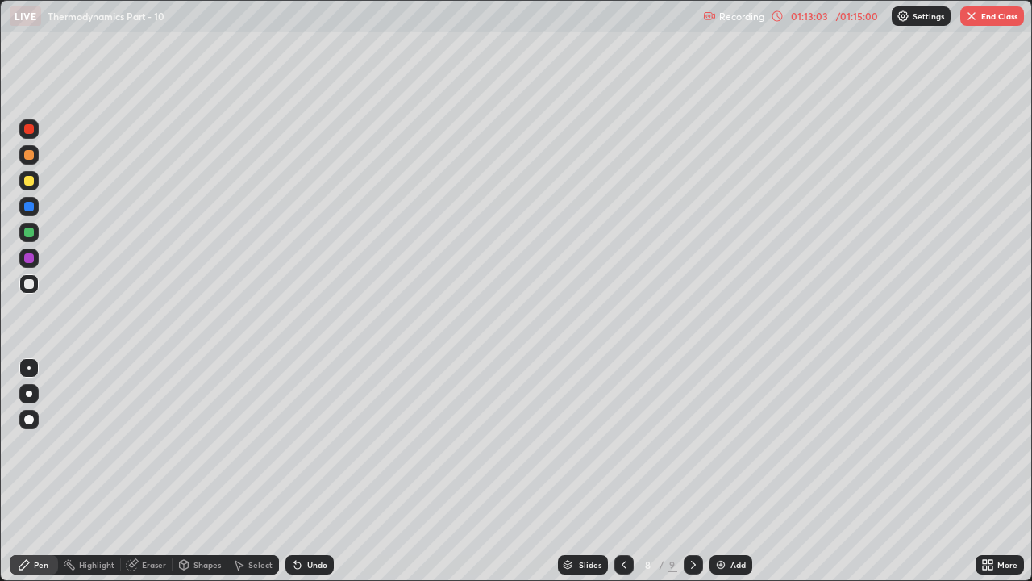
click at [692, 478] on icon at bounding box center [693, 564] width 13 height 13
click at [693, 478] on icon at bounding box center [693, 564] width 13 height 13
click at [730, 478] on div "Add" at bounding box center [737, 564] width 15 height 8
click at [154, 478] on div "Eraser" at bounding box center [154, 564] width 24 height 8
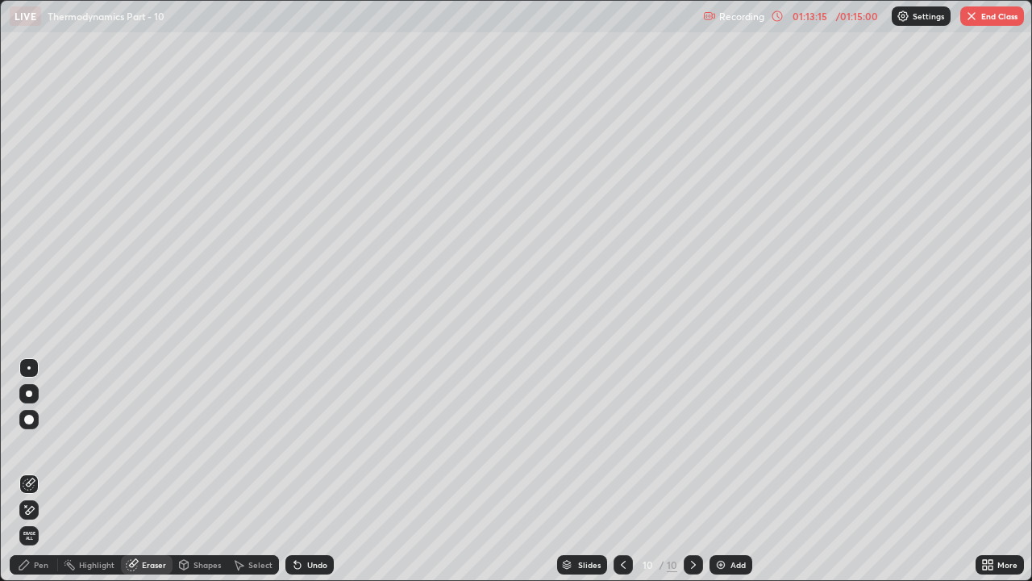
click at [40, 478] on div "Pen" at bounding box center [41, 564] width 15 height 8
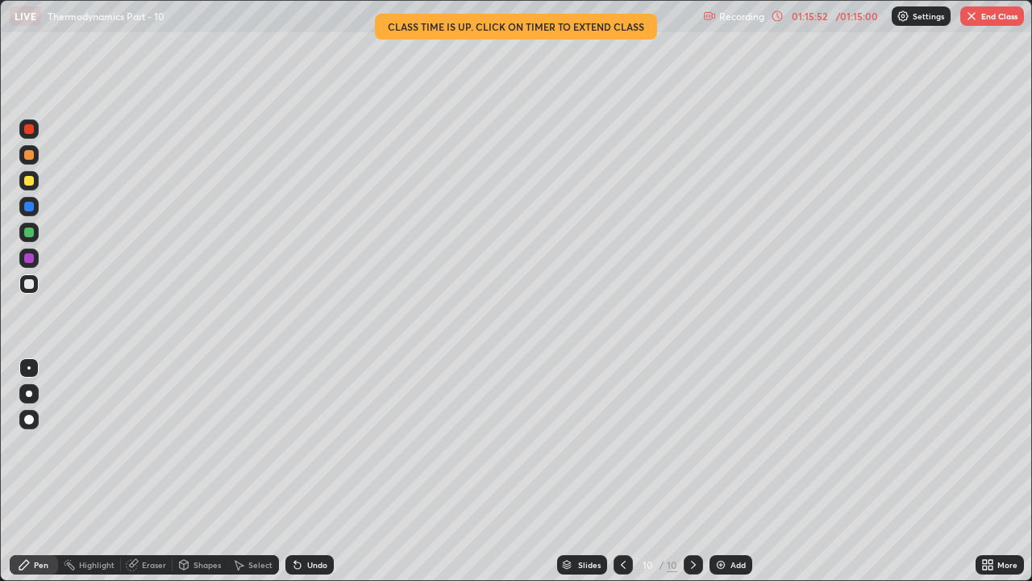
click at [30, 156] on div at bounding box center [29, 155] width 10 height 10
click at [989, 15] on button "End Class" at bounding box center [992, 15] width 64 height 19
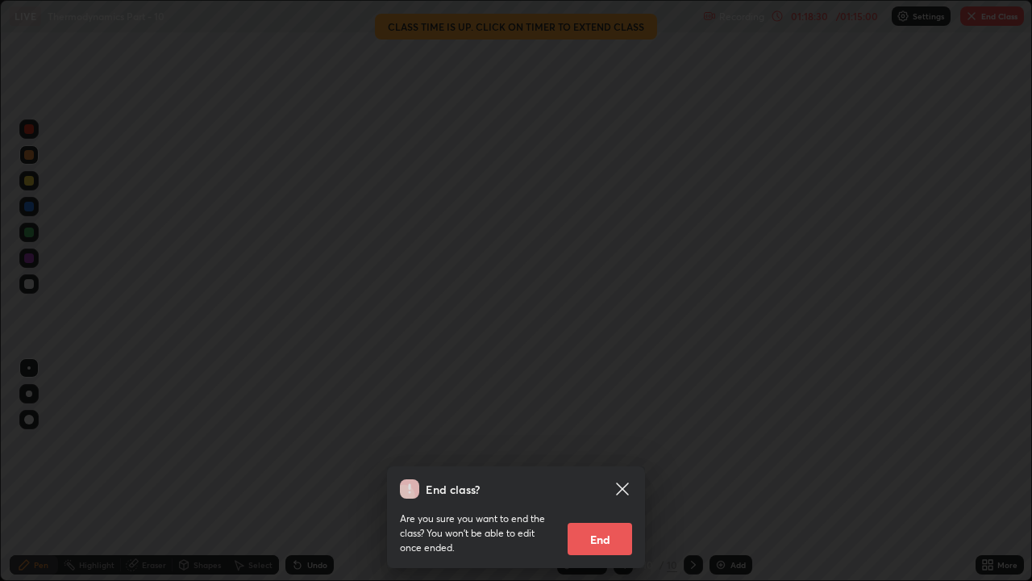
click at [600, 478] on button "End" at bounding box center [600, 538] width 65 height 32
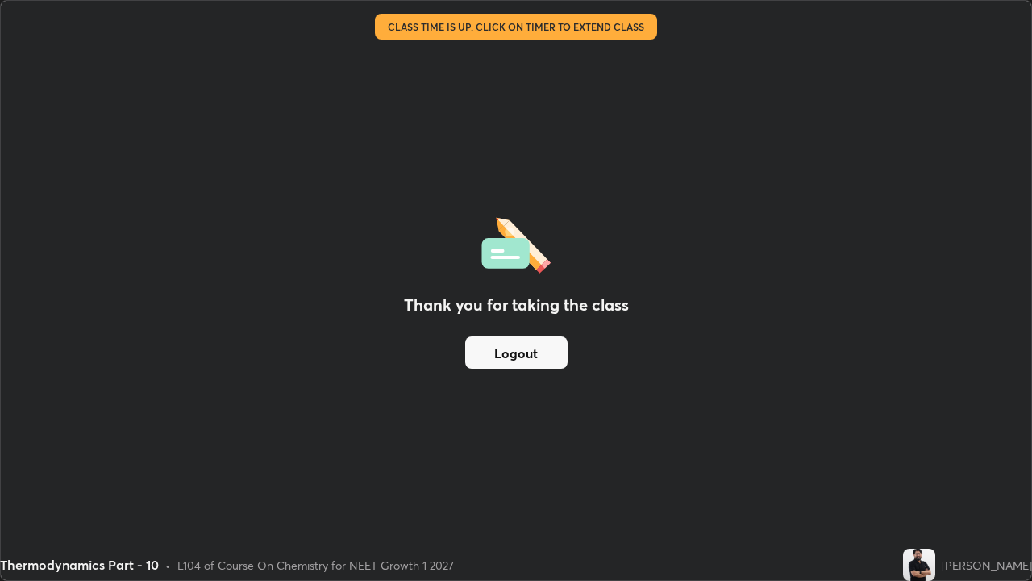
click at [512, 357] on button "Logout" at bounding box center [516, 352] width 102 height 32
